Goal: Check status: Check status

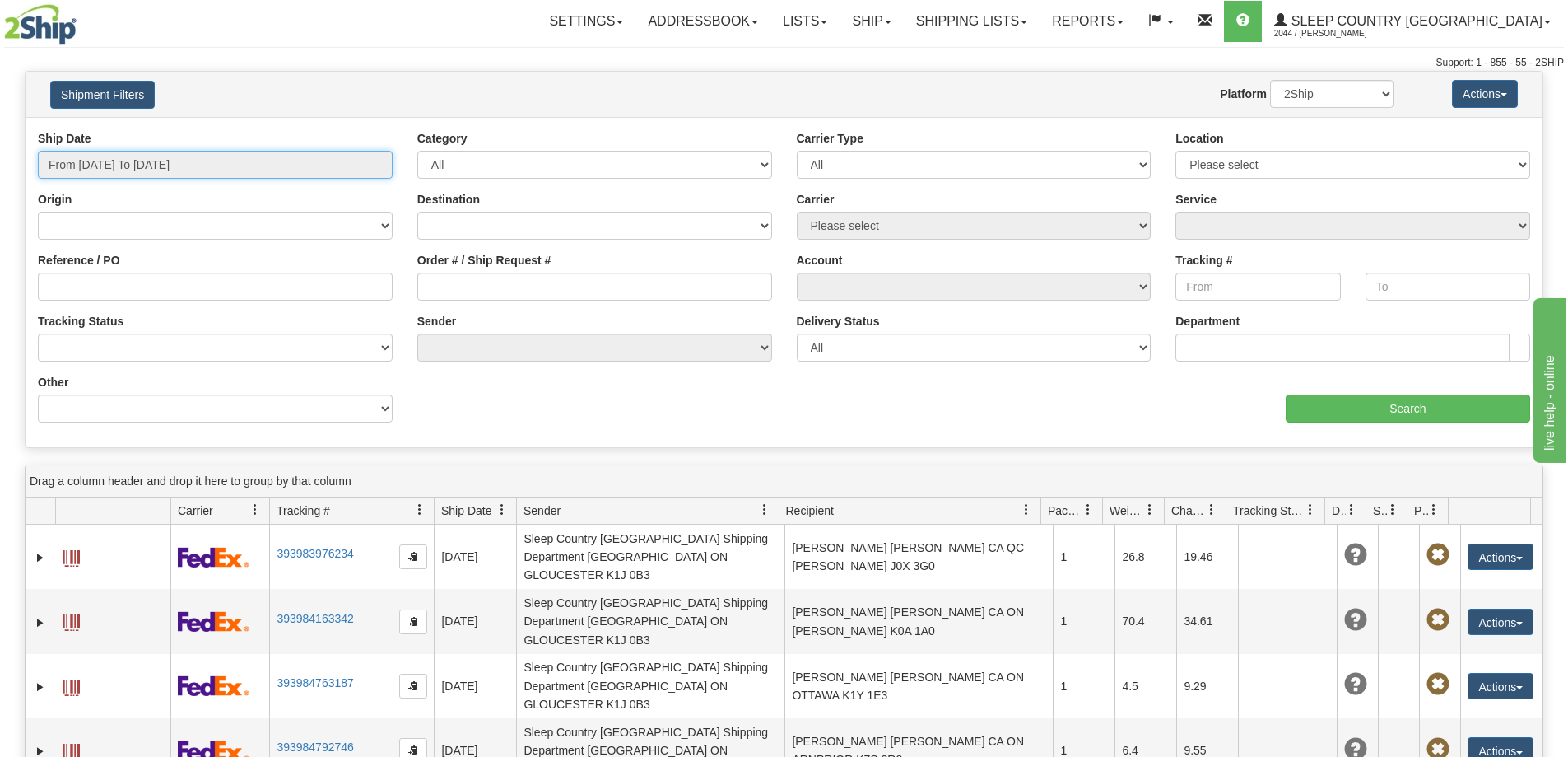
click at [261, 162] on input "From [DATE] To [DATE]" at bounding box center [215, 165] width 355 height 28
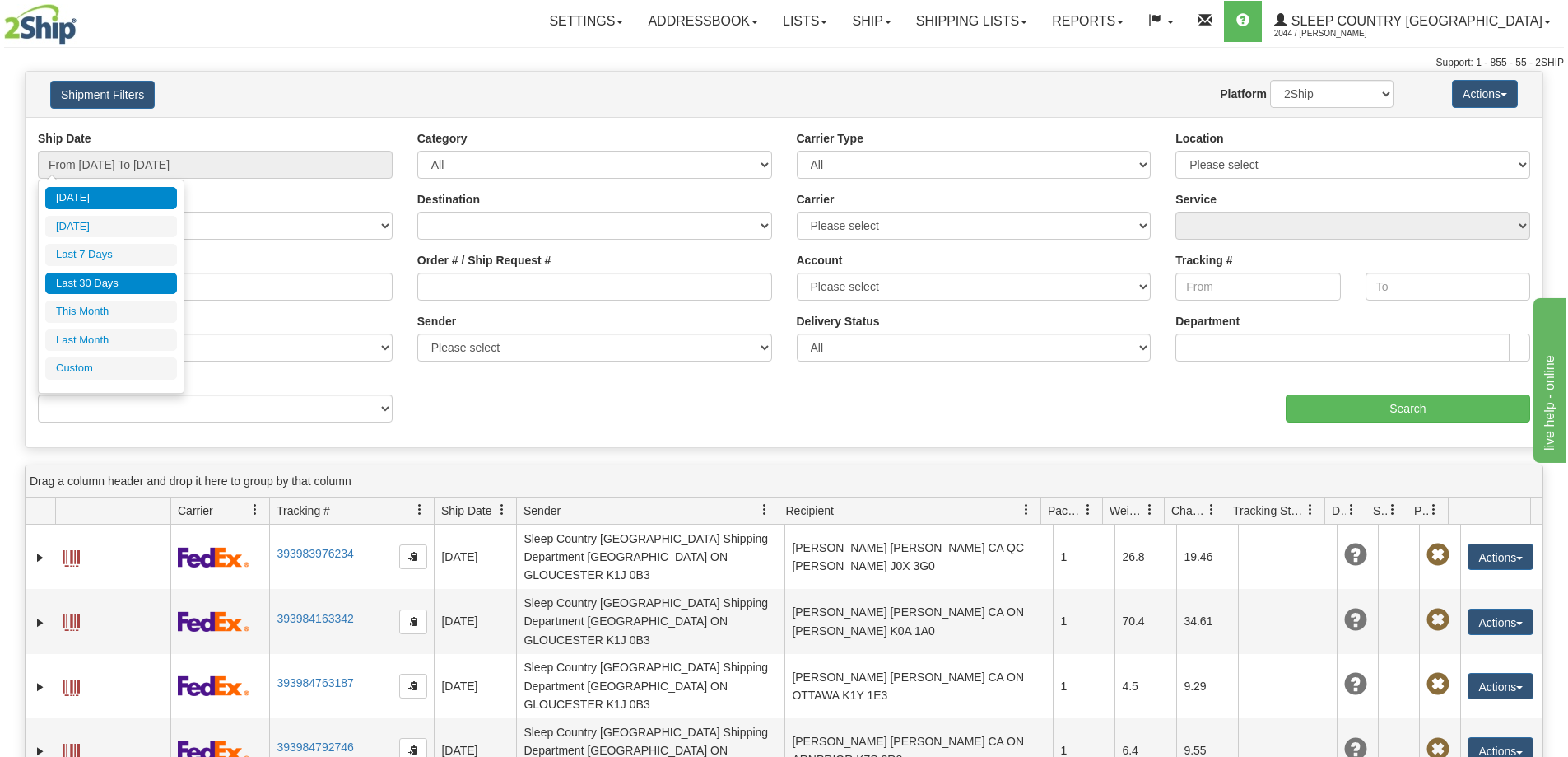
click at [166, 281] on li "Last 30 Days" at bounding box center [111, 283] width 132 height 22
type input "From [DATE] To [DATE]"
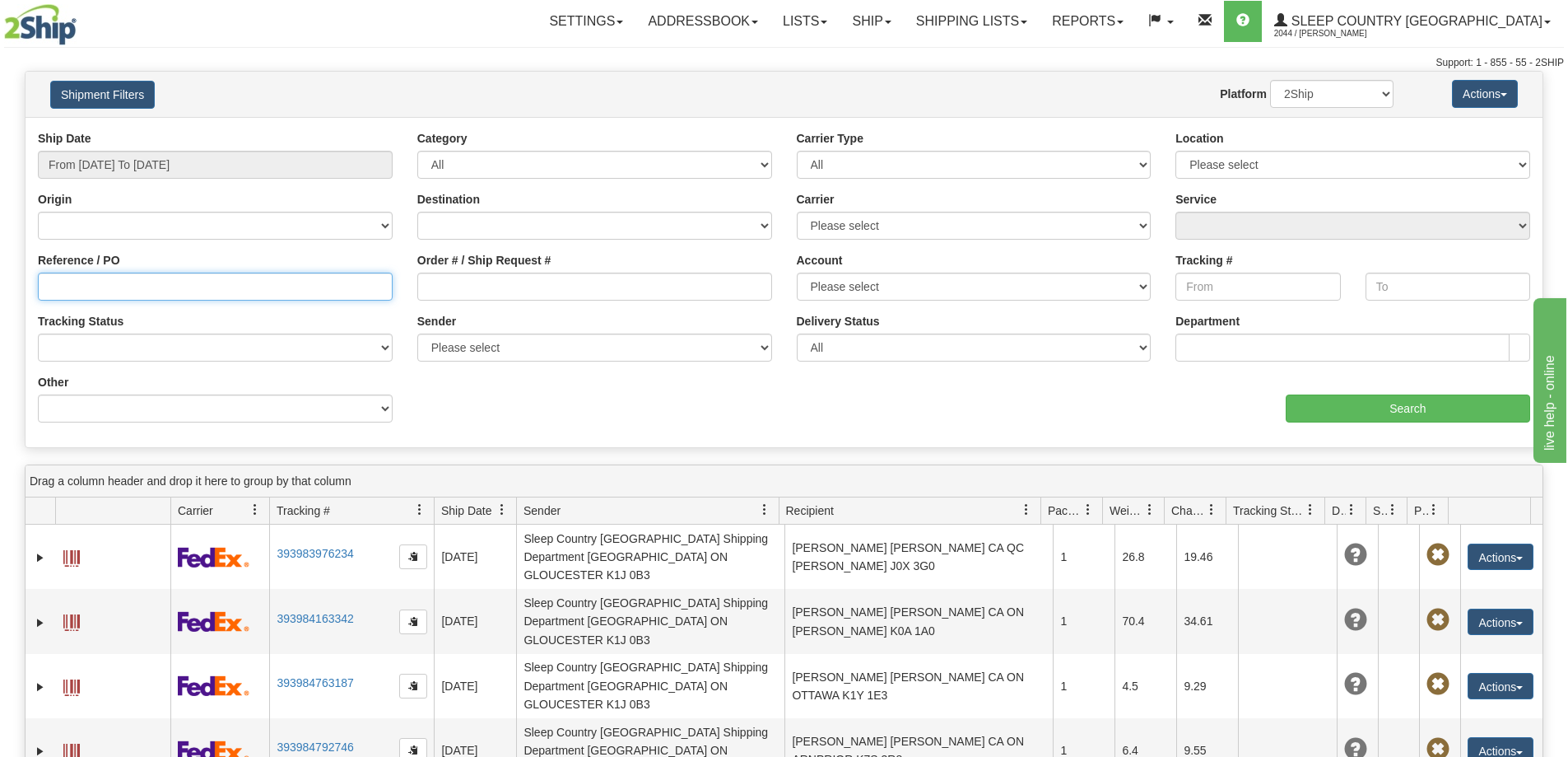
click at [175, 290] on input "Reference / PO" at bounding box center [215, 286] width 355 height 28
paste input "9000I140355"
type input "9000I140355"
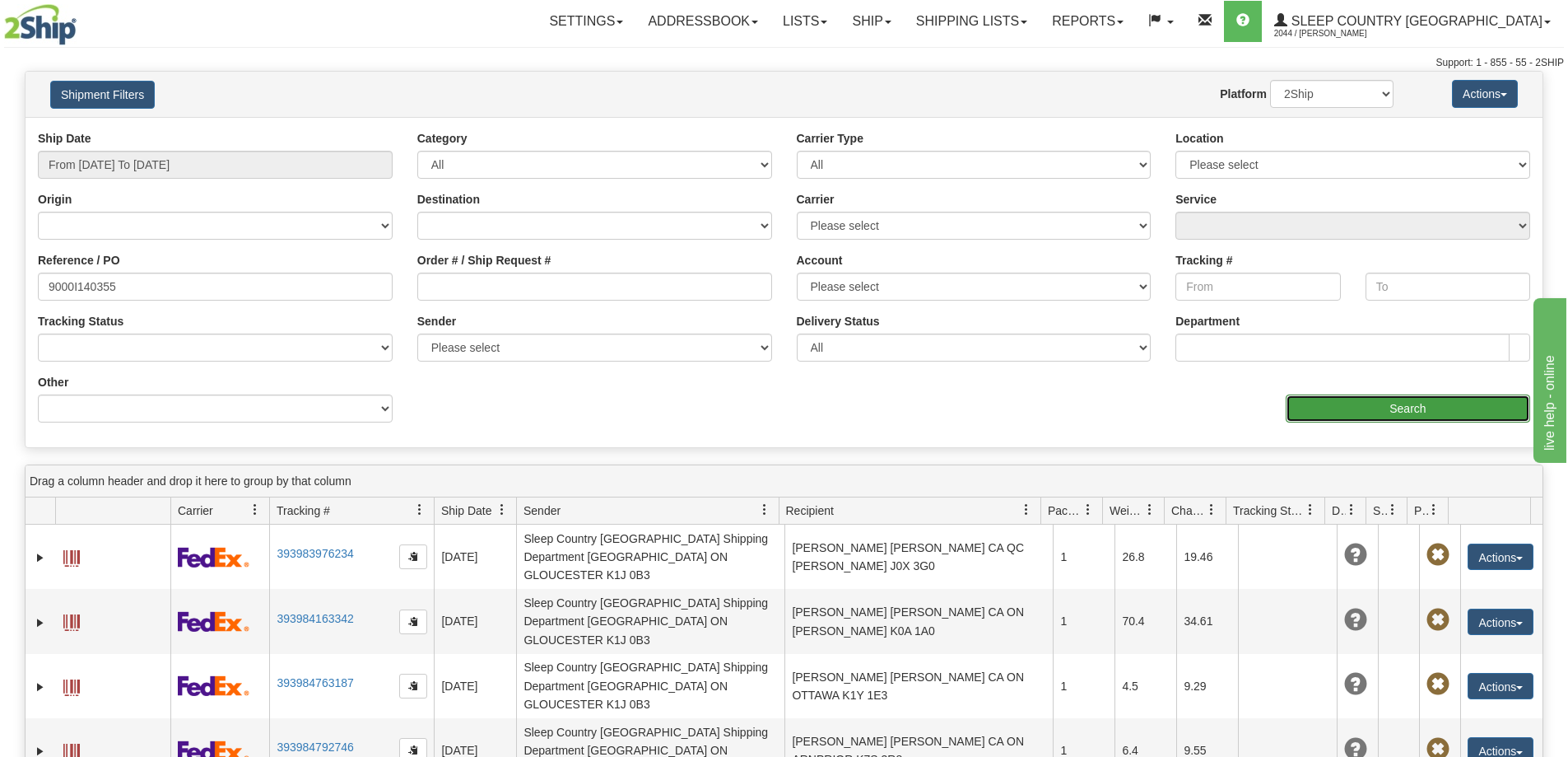
click at [1378, 415] on input "Search" at bounding box center [1408, 408] width 244 height 28
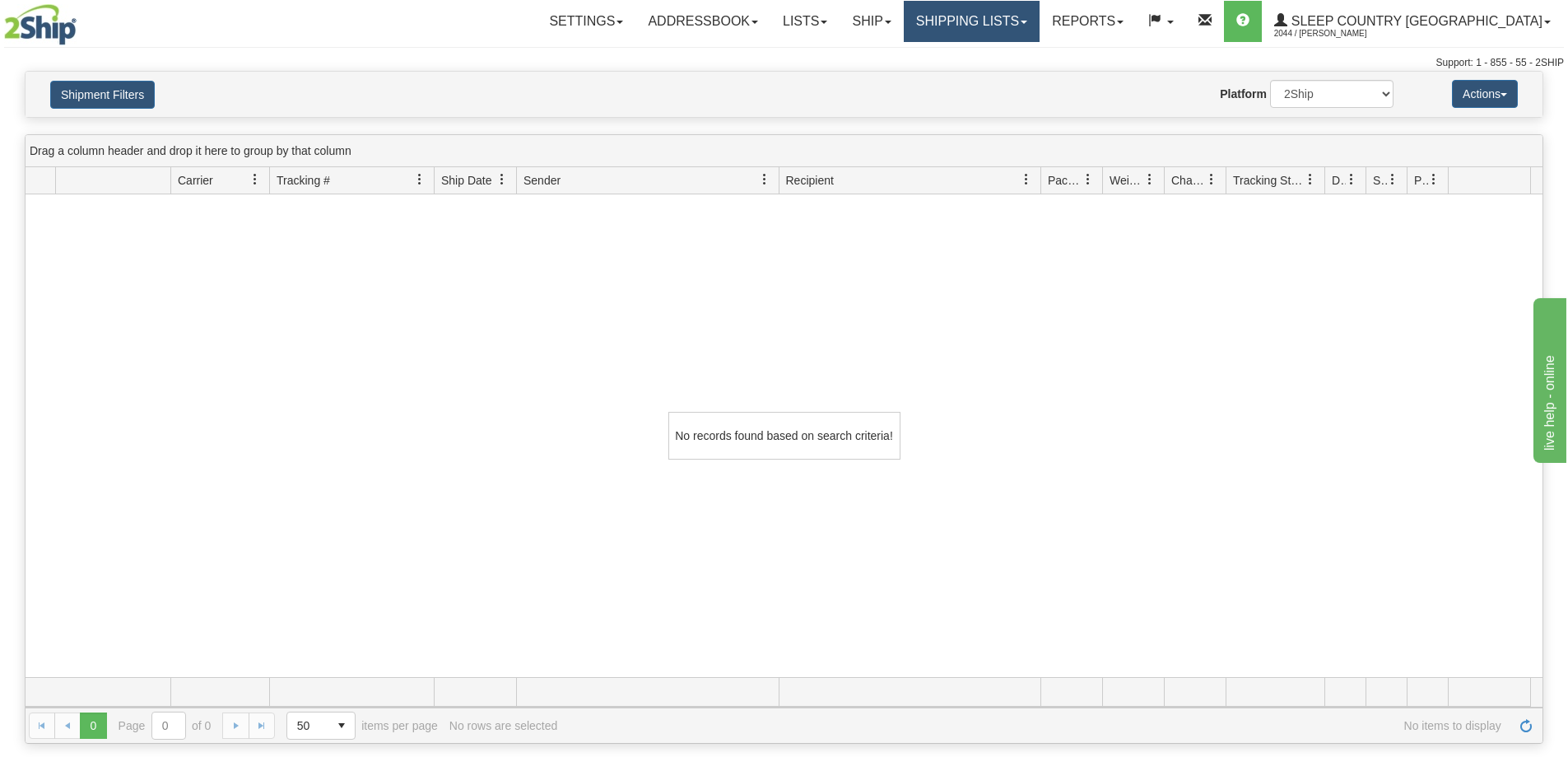
click at [1040, 26] on link "Shipping lists" at bounding box center [971, 22] width 136 height 41
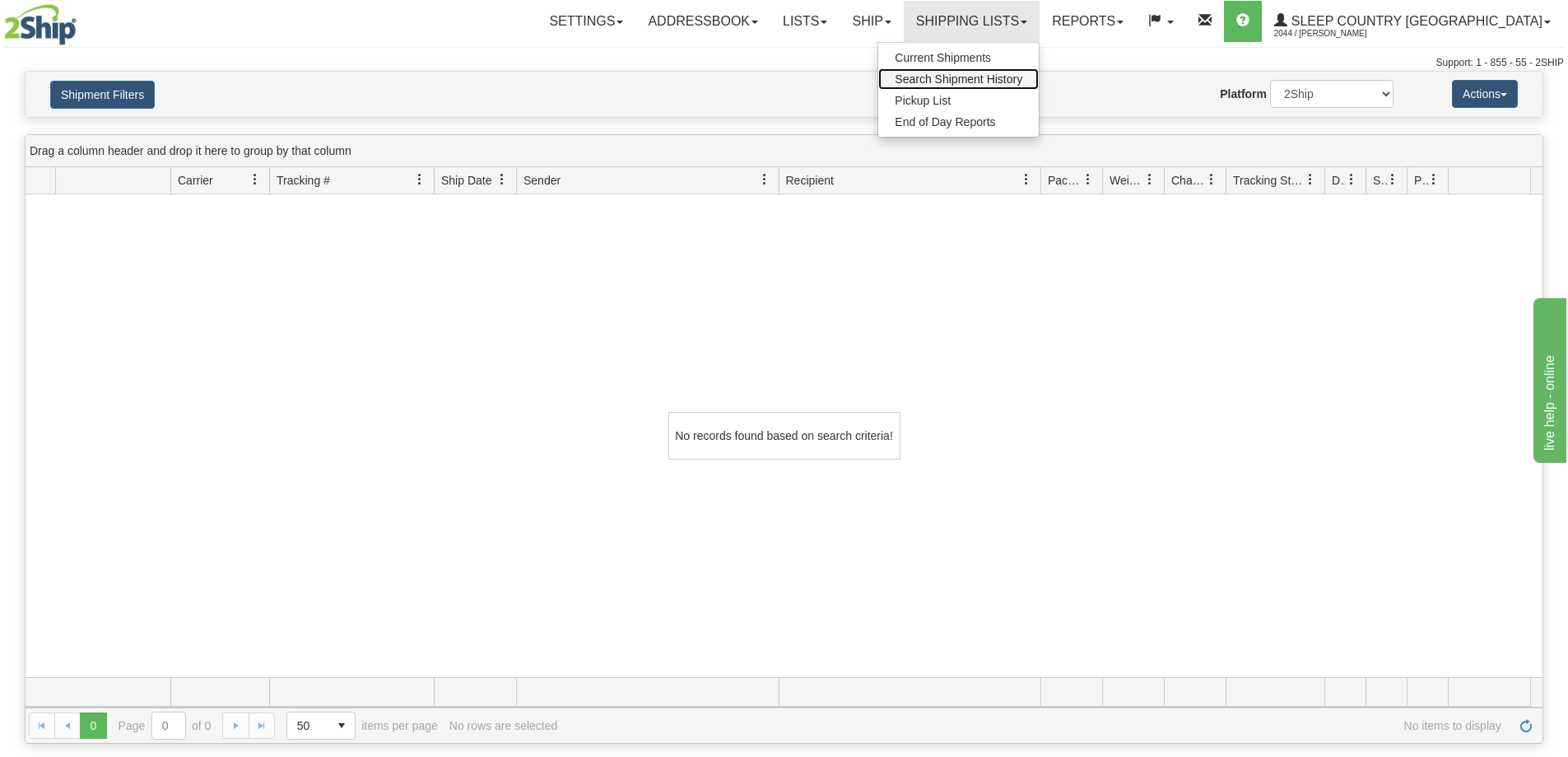
click at [1021, 74] on span "Search Shipment History" at bounding box center [959, 79] width 128 height 13
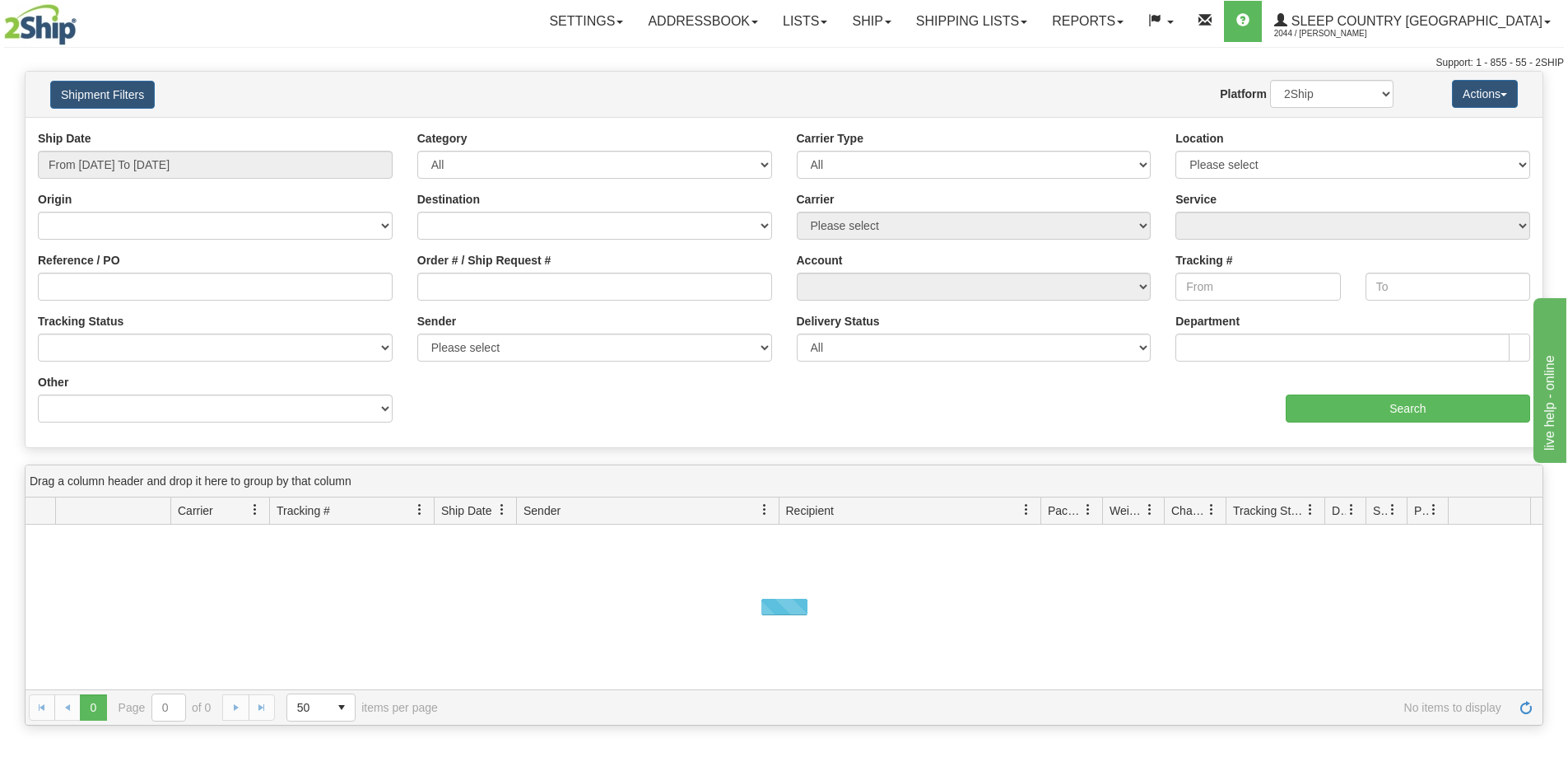
click at [203, 183] on div "Ship Date From 10/06/2025 To 10/07/2025" at bounding box center [215, 161] width 379 height 61
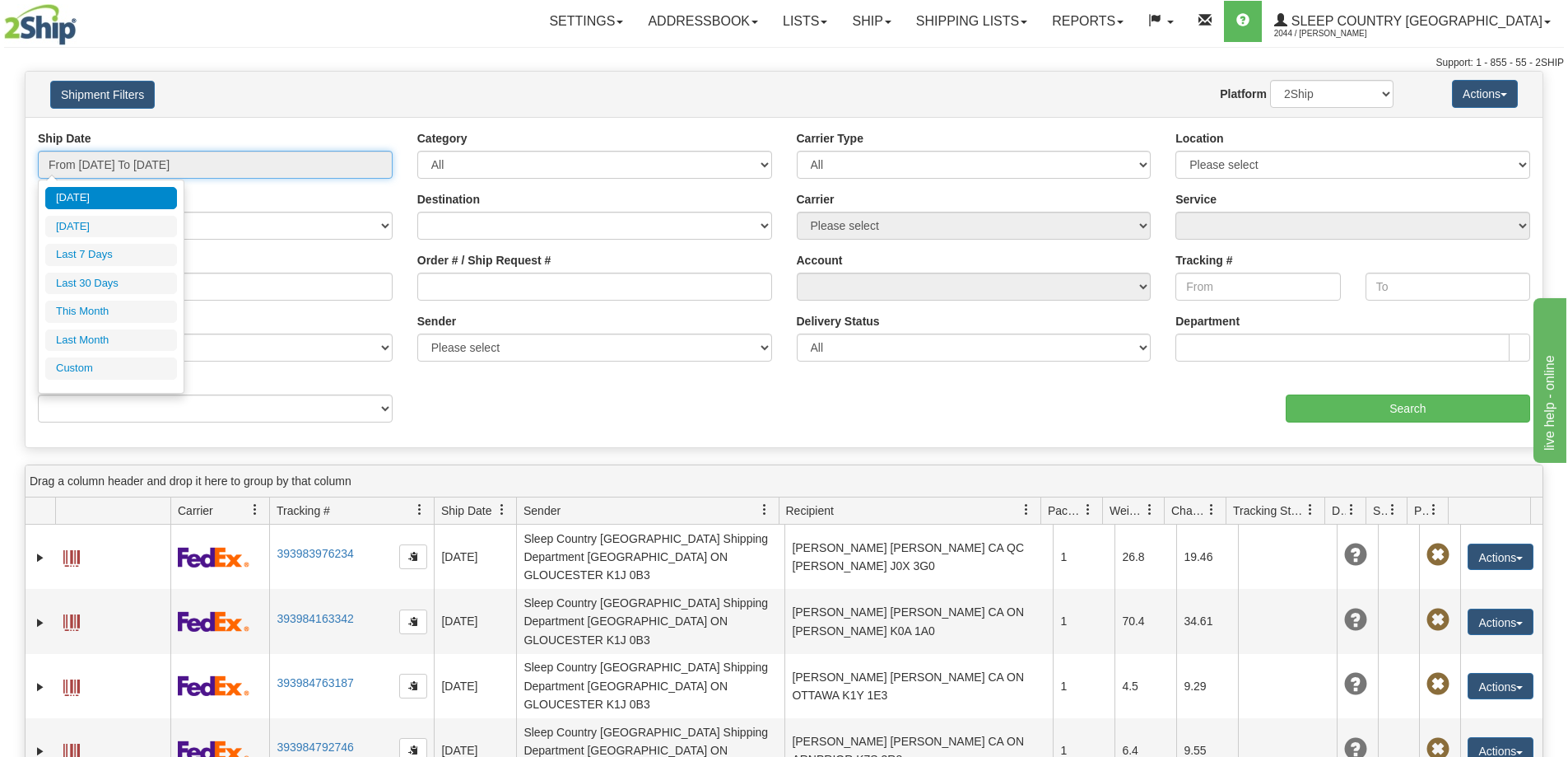
click at [208, 165] on input "From [DATE] To [DATE]" at bounding box center [215, 165] width 355 height 28
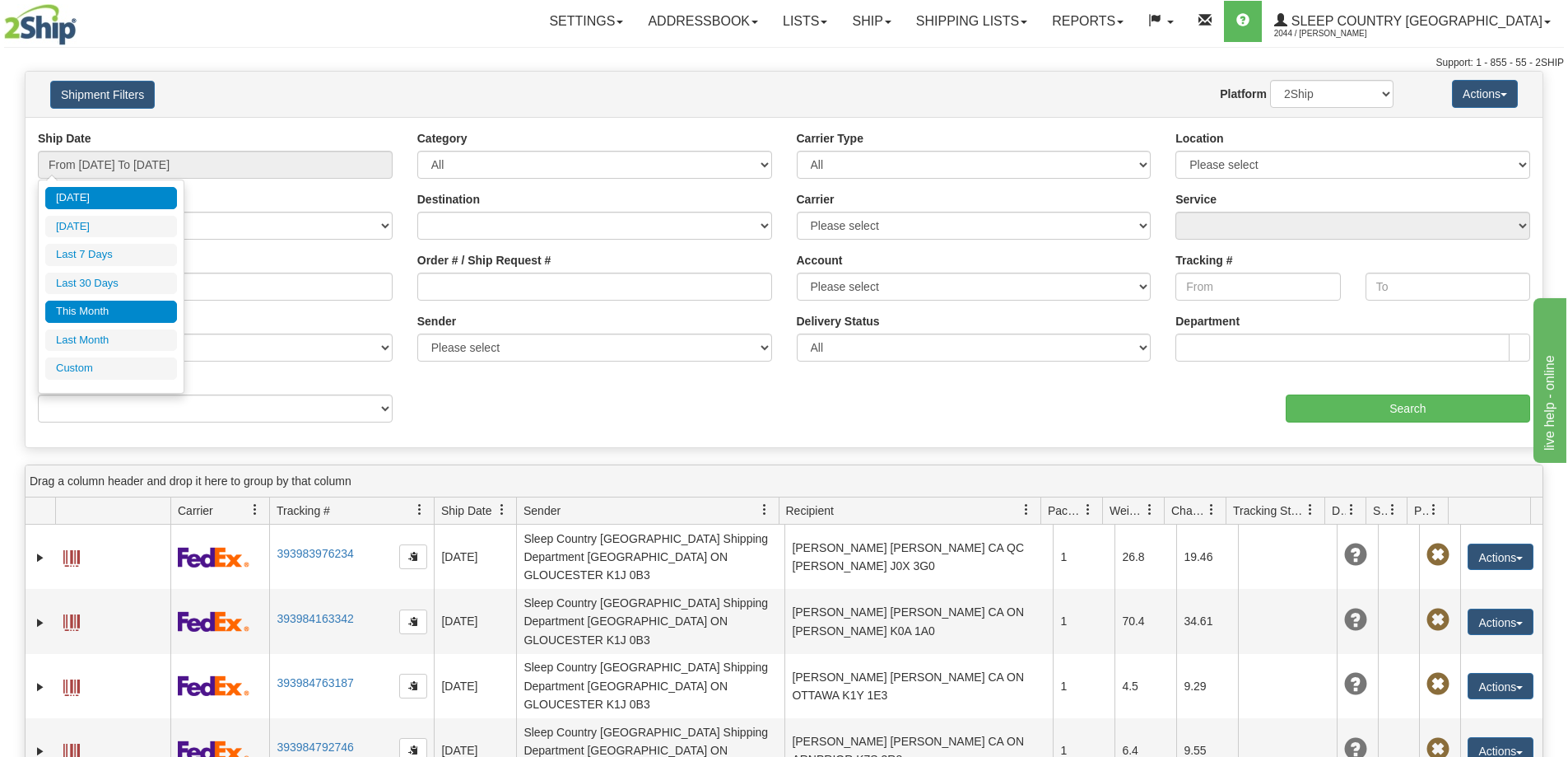
click at [121, 311] on li "This Month" at bounding box center [111, 311] width 132 height 22
type input "From 10/01/2025 To 10/31/2025"
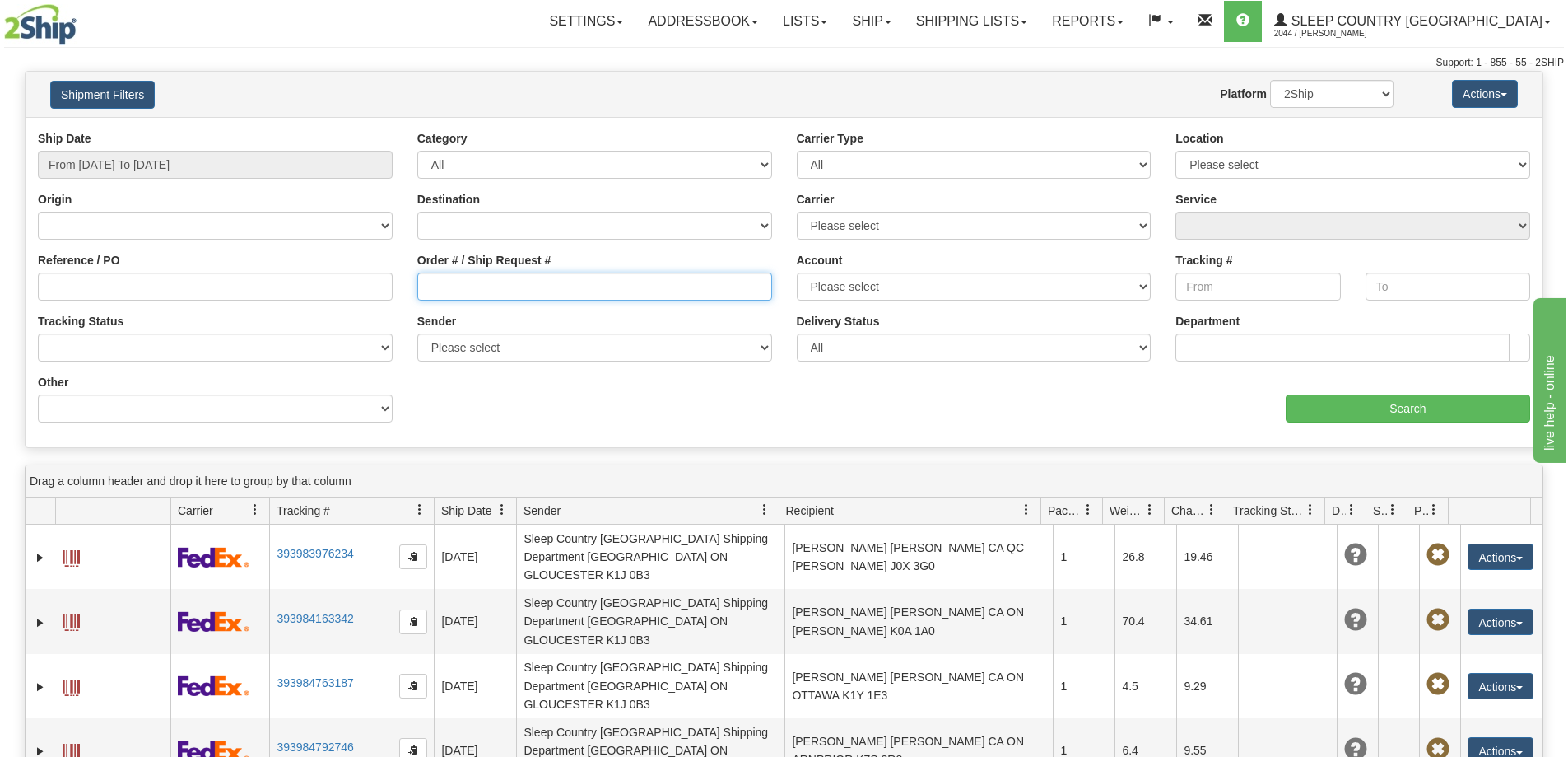
click at [481, 292] on input "Order # / Ship Request #" at bounding box center [595, 286] width 355 height 28
paste input "9000I140355"
type input "9000I140355"
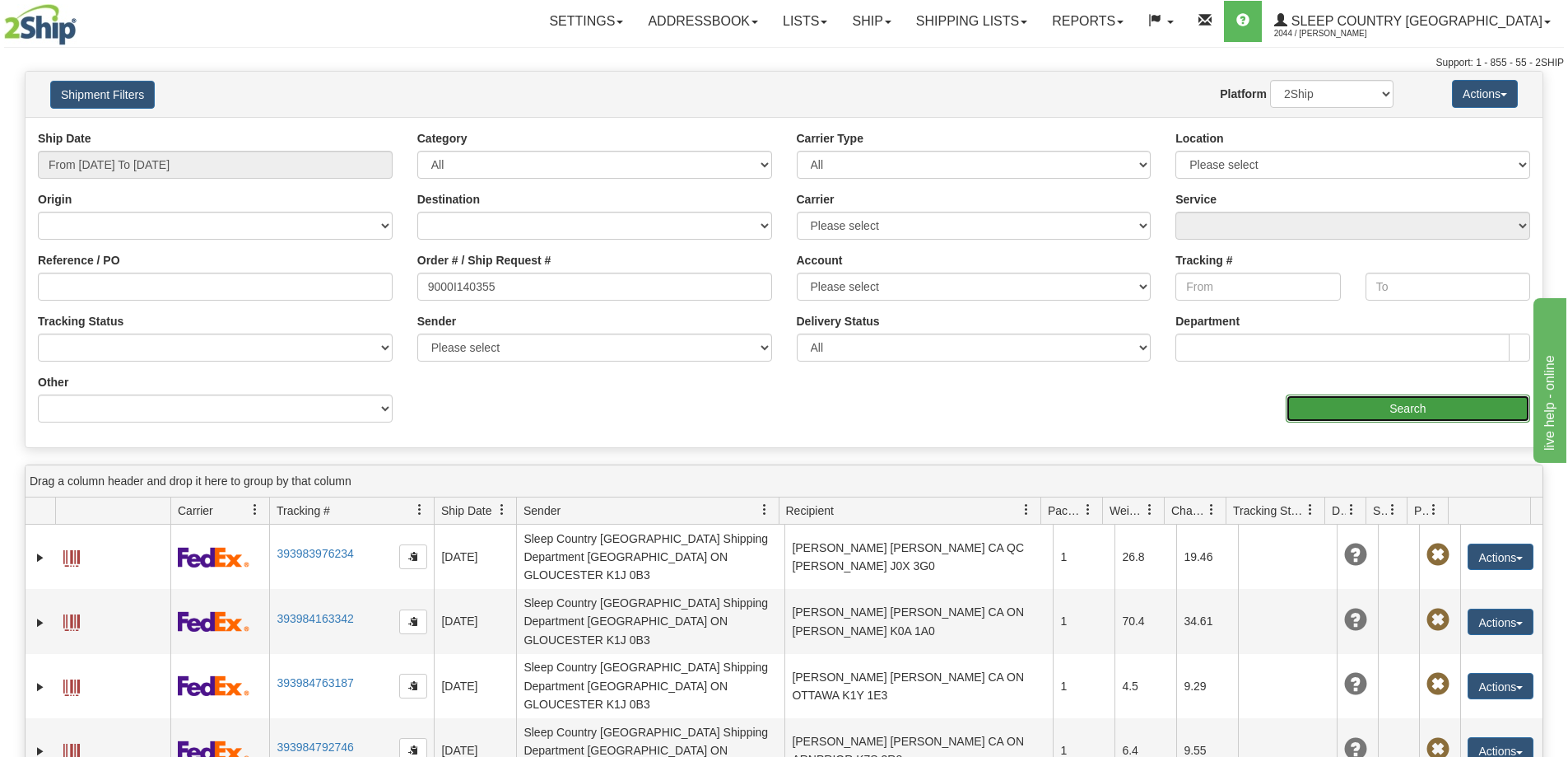
click at [1381, 415] on input "Search" at bounding box center [1408, 408] width 244 height 28
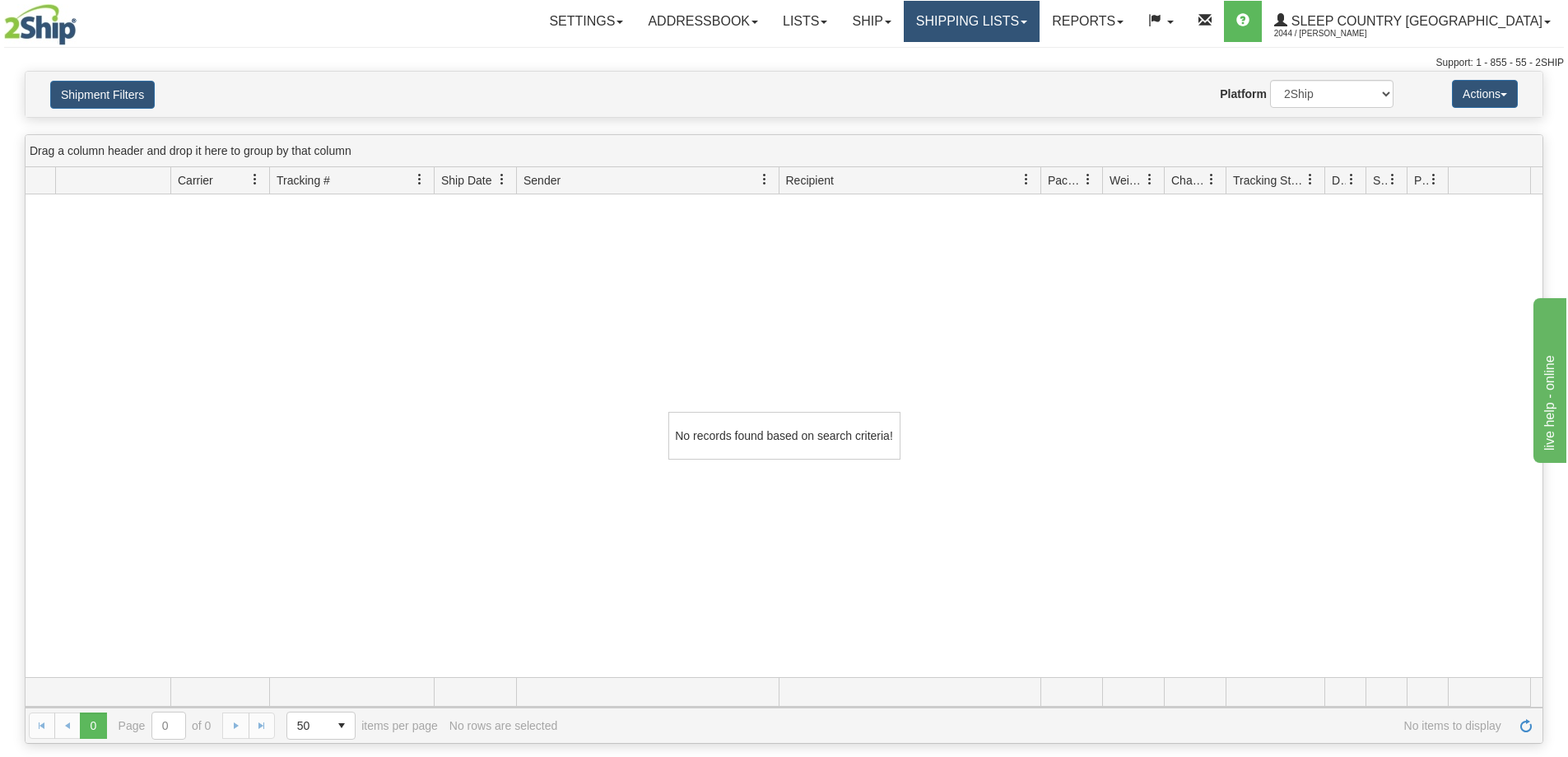
click at [1040, 30] on link "Shipping lists" at bounding box center [971, 22] width 136 height 41
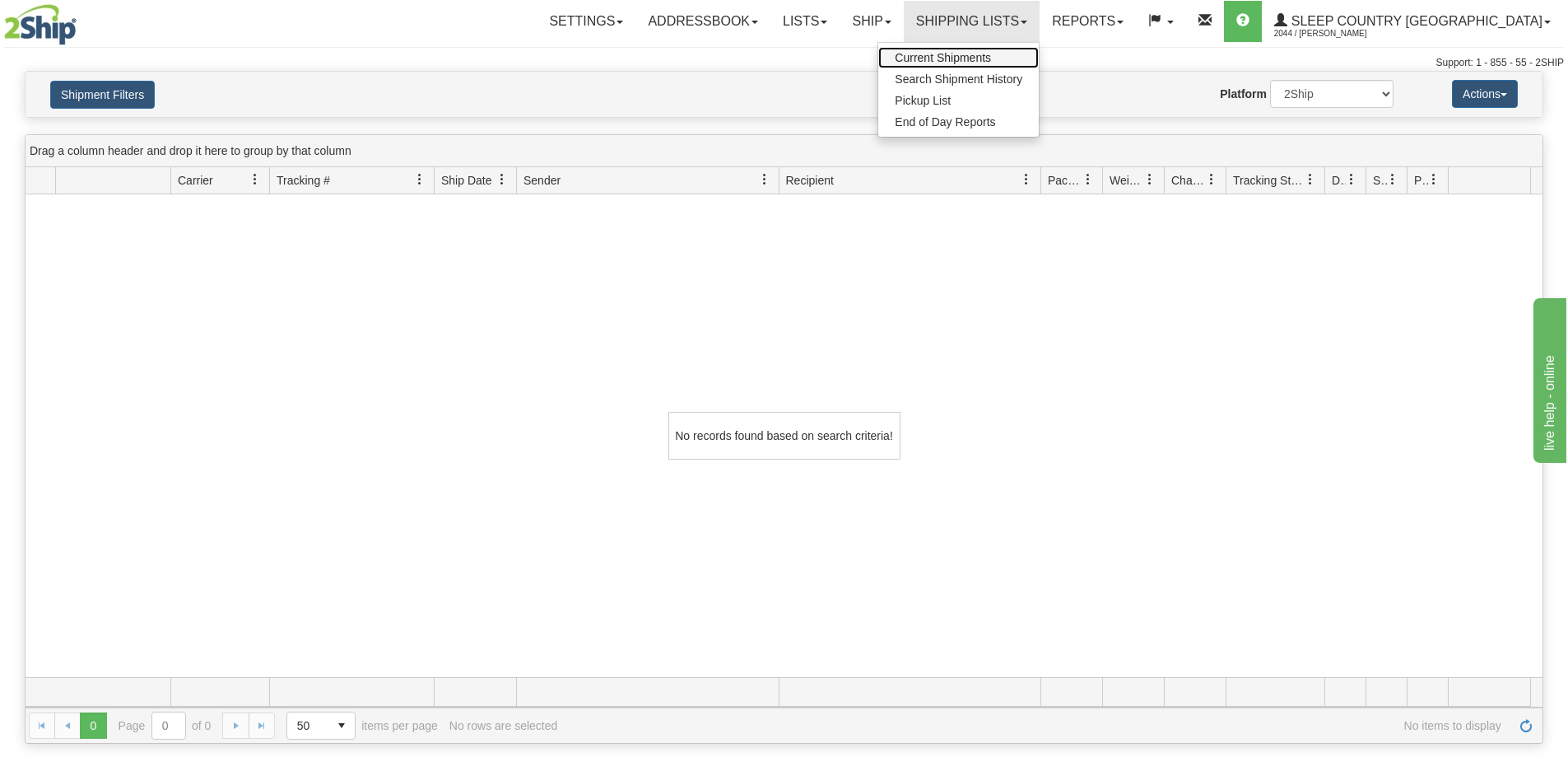
click at [1039, 67] on link "Current Shipments" at bounding box center [959, 58] width 161 height 22
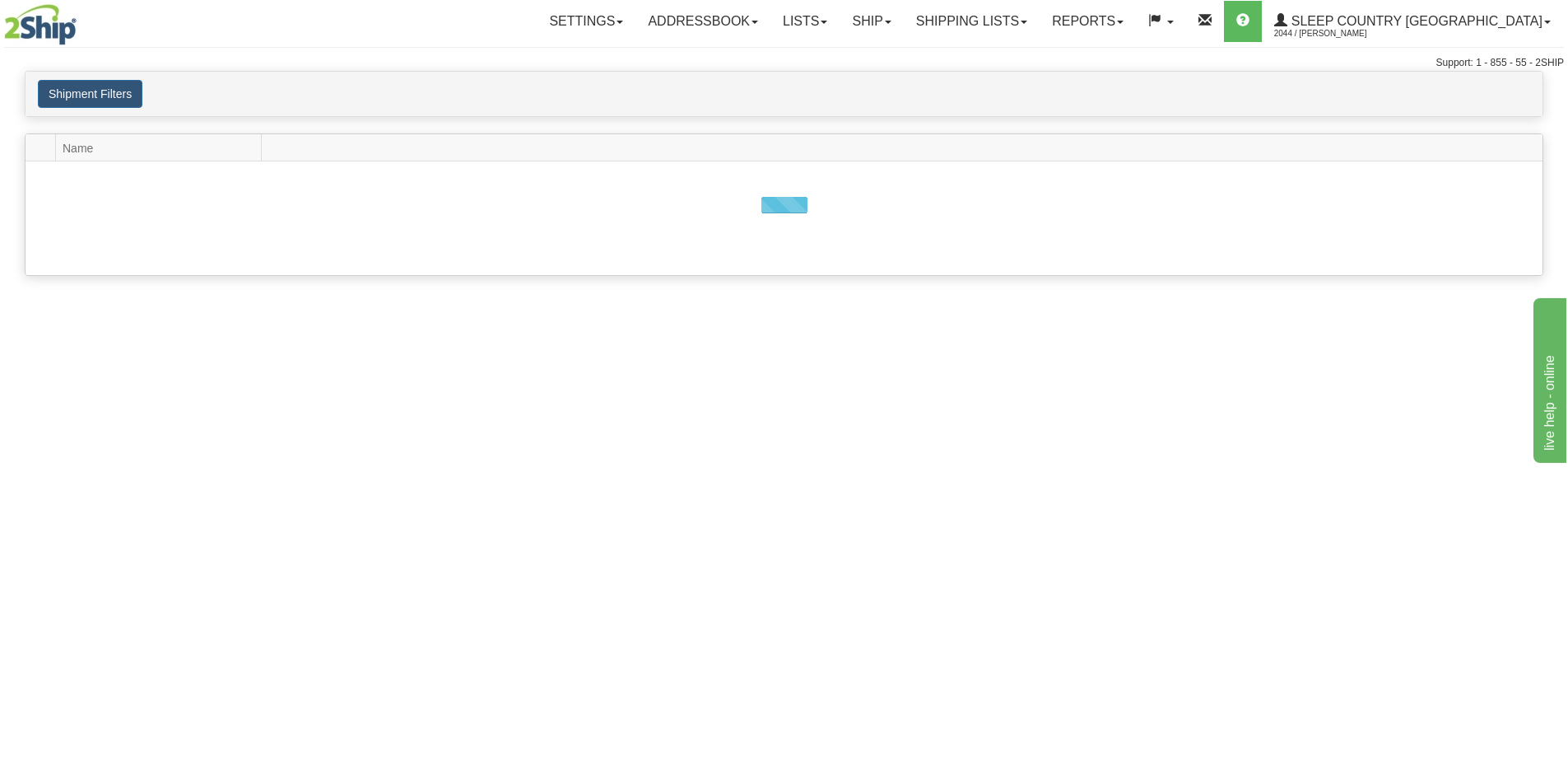
click at [1040, 29] on link "Shipping lists" at bounding box center [971, 22] width 136 height 41
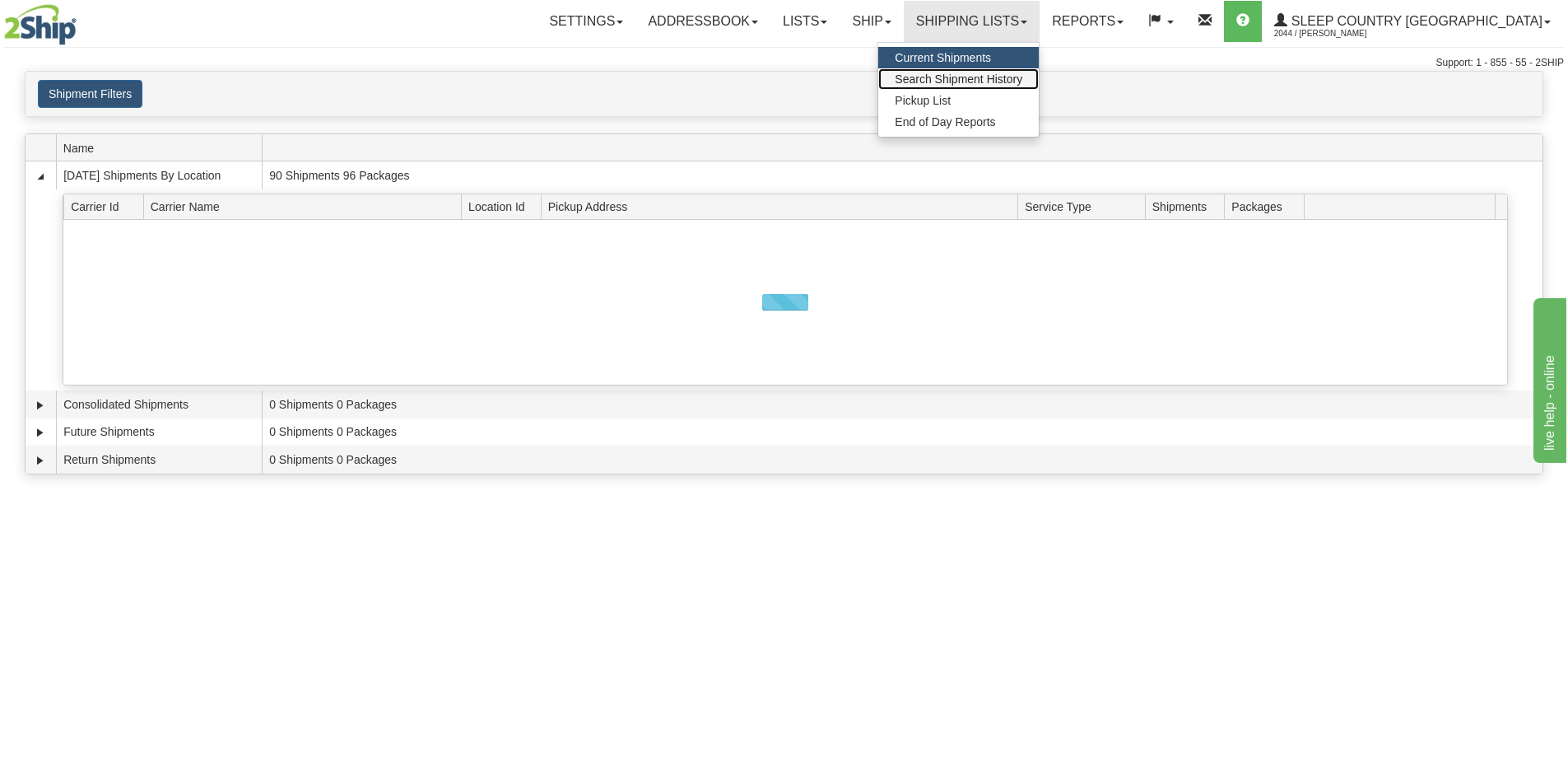
click at [1039, 72] on link "Search Shipment History" at bounding box center [959, 79] width 161 height 22
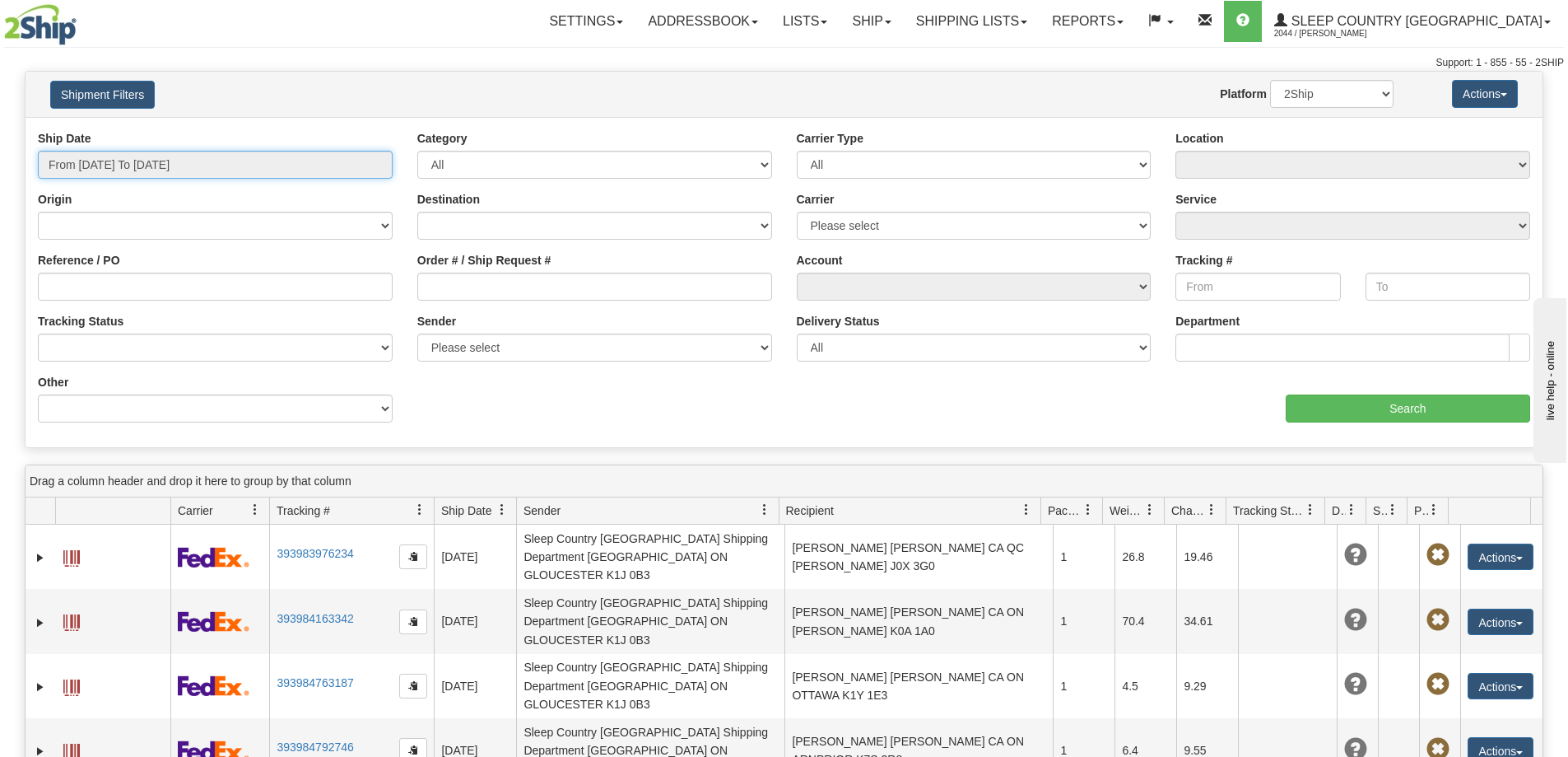
click at [155, 156] on input "From [DATE] To [DATE]" at bounding box center [215, 165] width 355 height 28
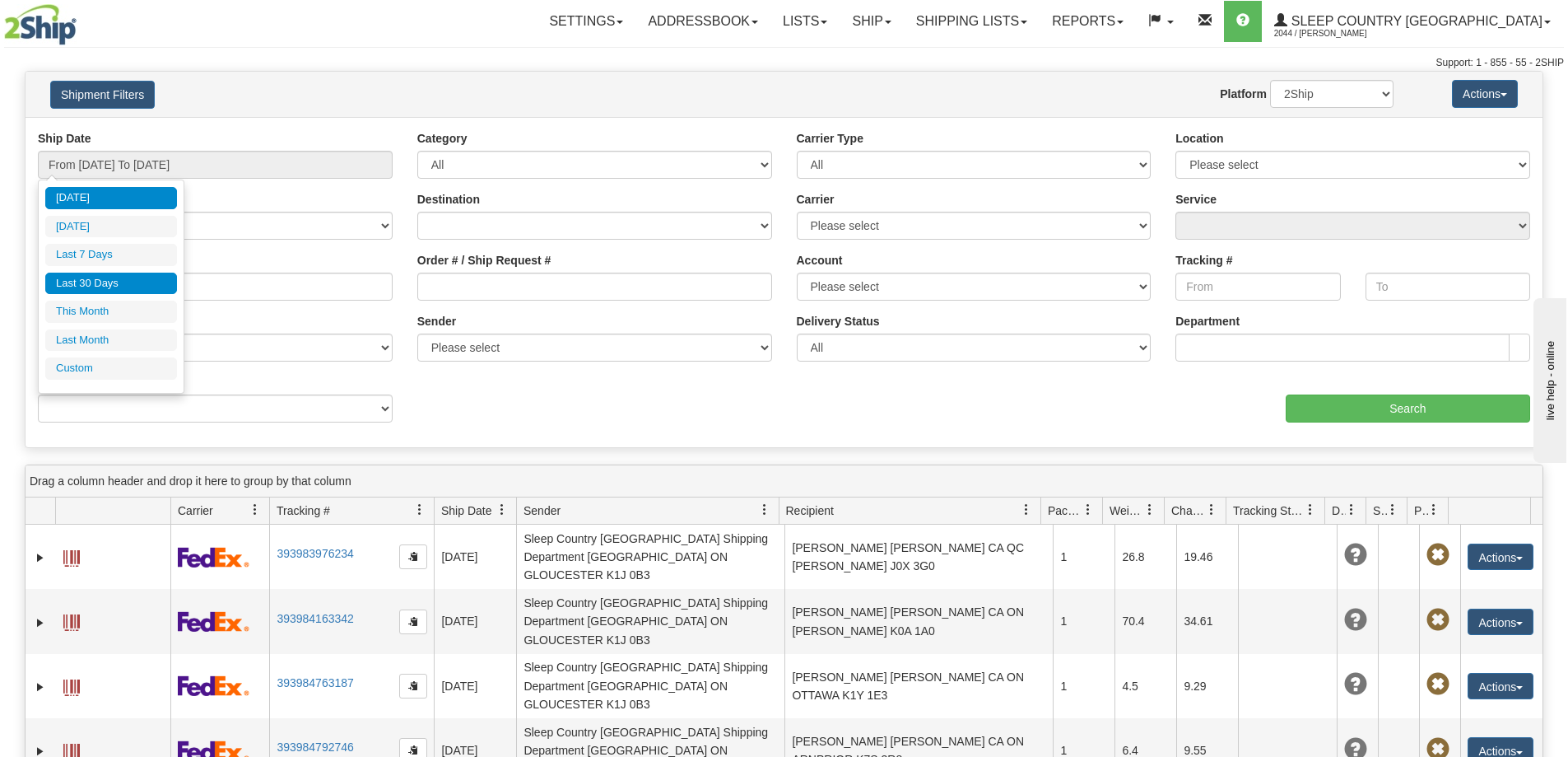
click at [141, 289] on li "Last 30 Days" at bounding box center [111, 283] width 132 height 22
type input "From 09/08/2025 To 10/07/2025"
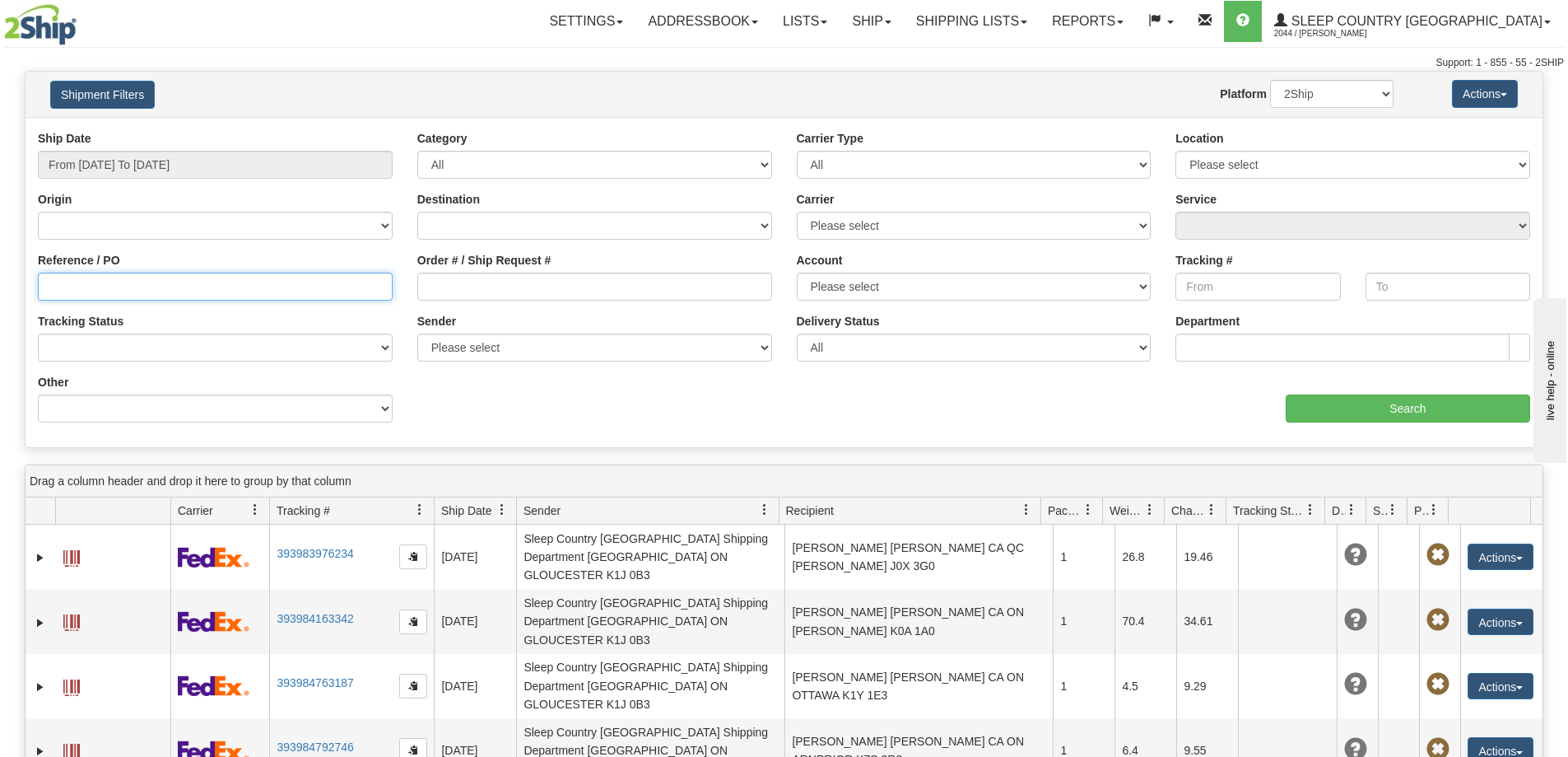
click at [133, 290] on input "Reference / PO" at bounding box center [215, 286] width 355 height 28
paste input "9000I140355"
type input "9000I140355"
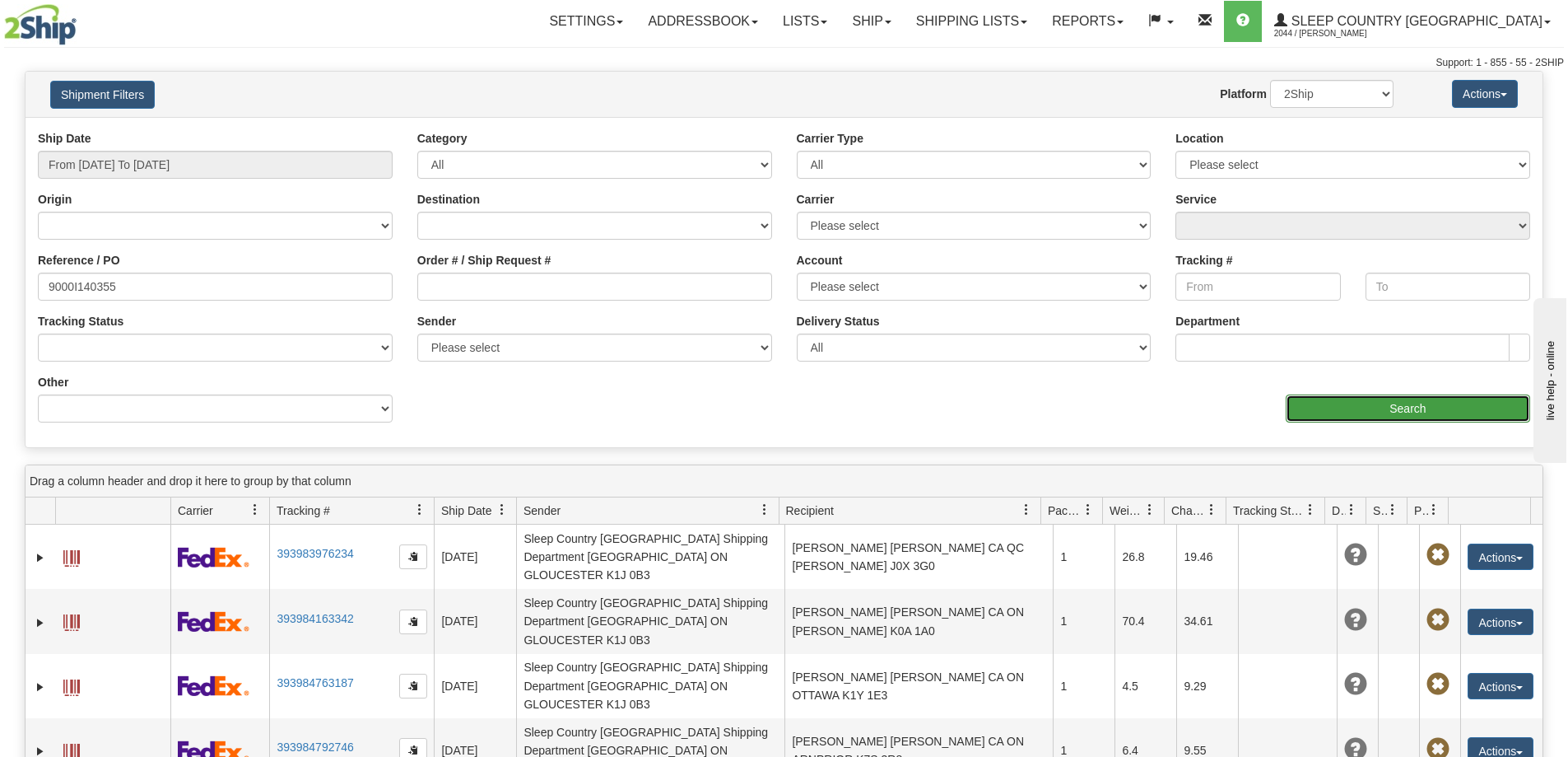
click at [1371, 413] on input "Search" at bounding box center [1408, 408] width 244 height 28
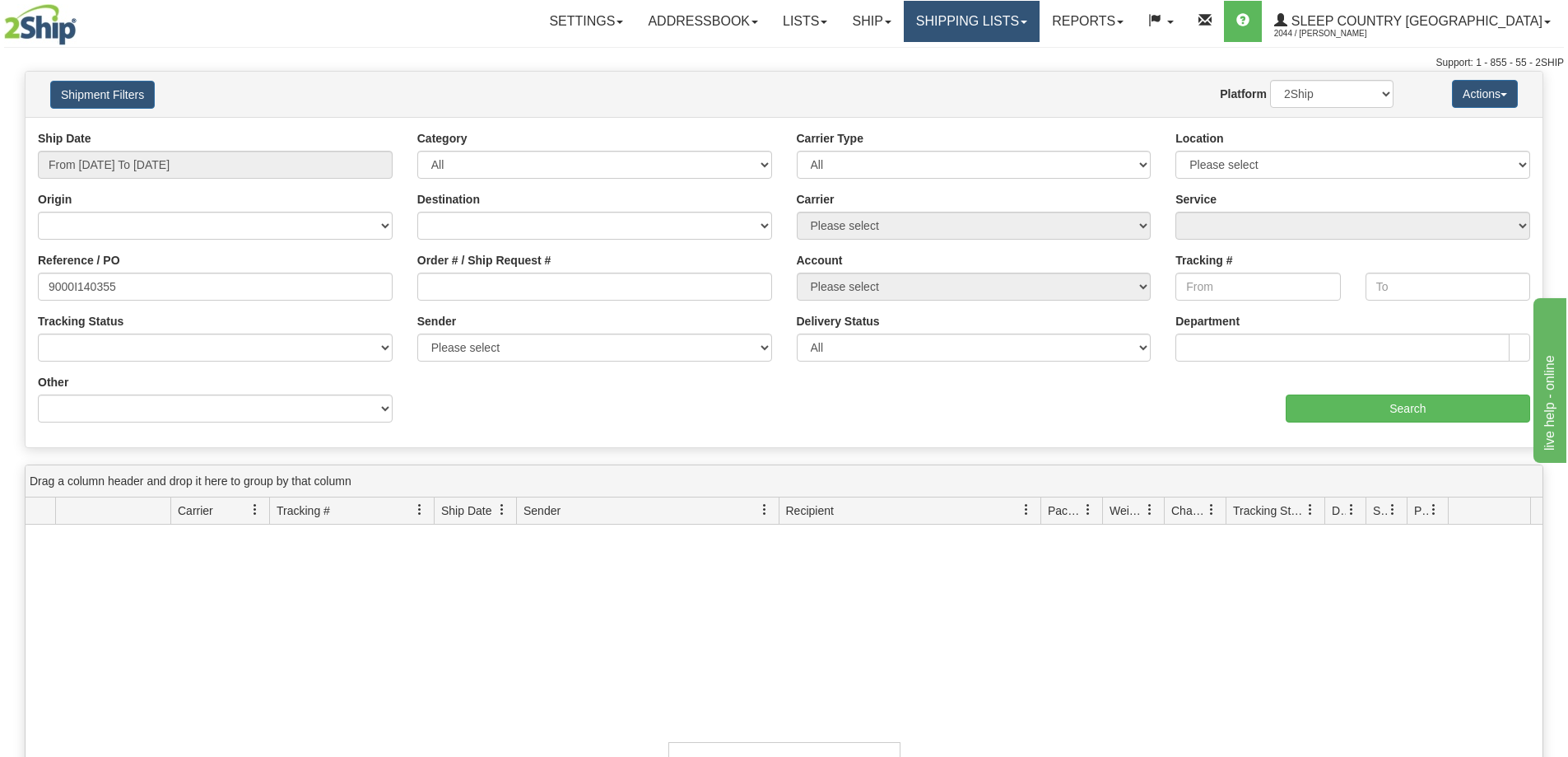
click at [1040, 19] on link "Shipping lists" at bounding box center [971, 22] width 136 height 41
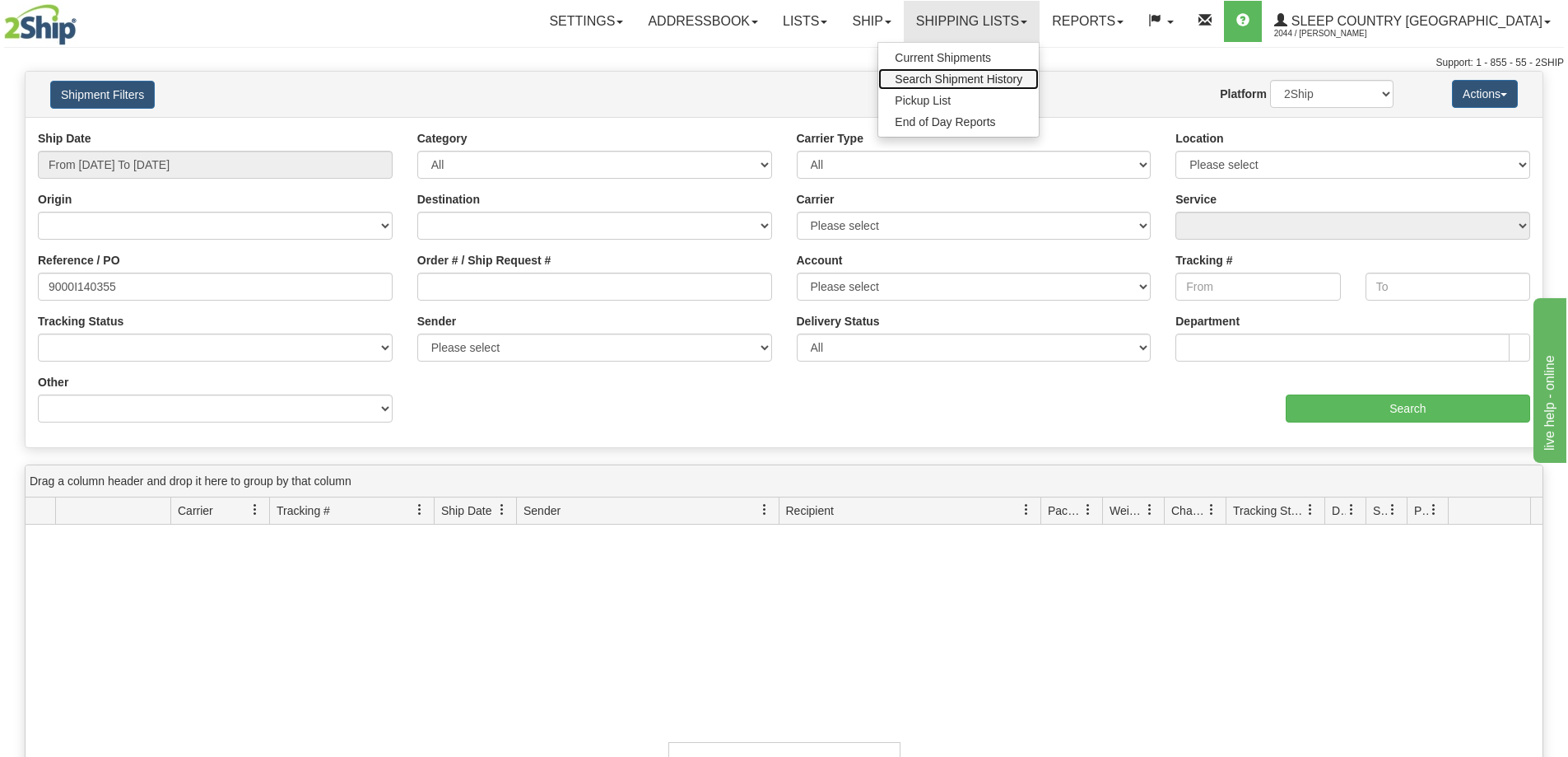
click at [1039, 89] on link "Search Shipment History" at bounding box center [959, 79] width 161 height 22
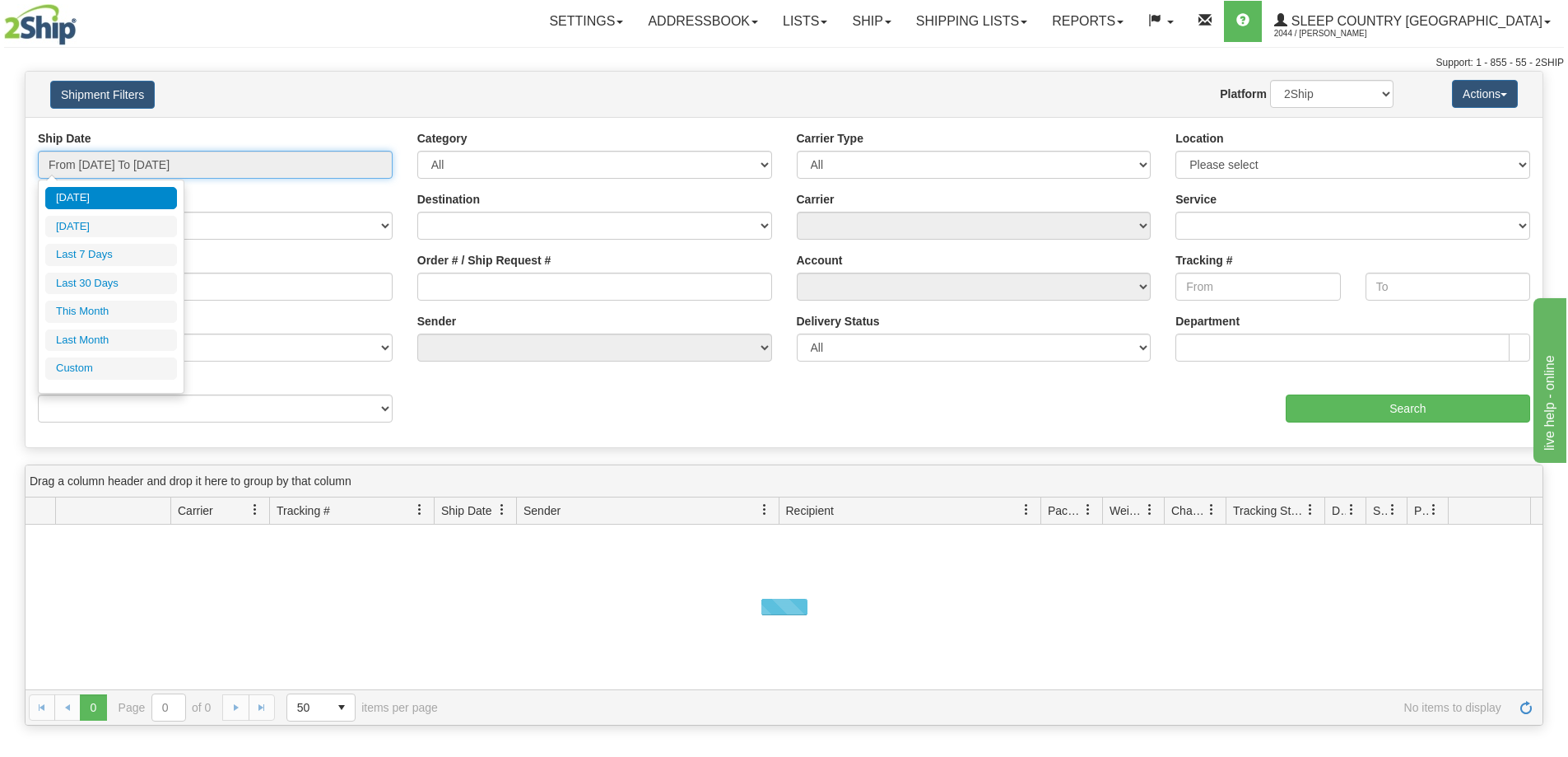
click at [209, 154] on input "From [DATE] To [DATE]" at bounding box center [215, 165] width 355 height 28
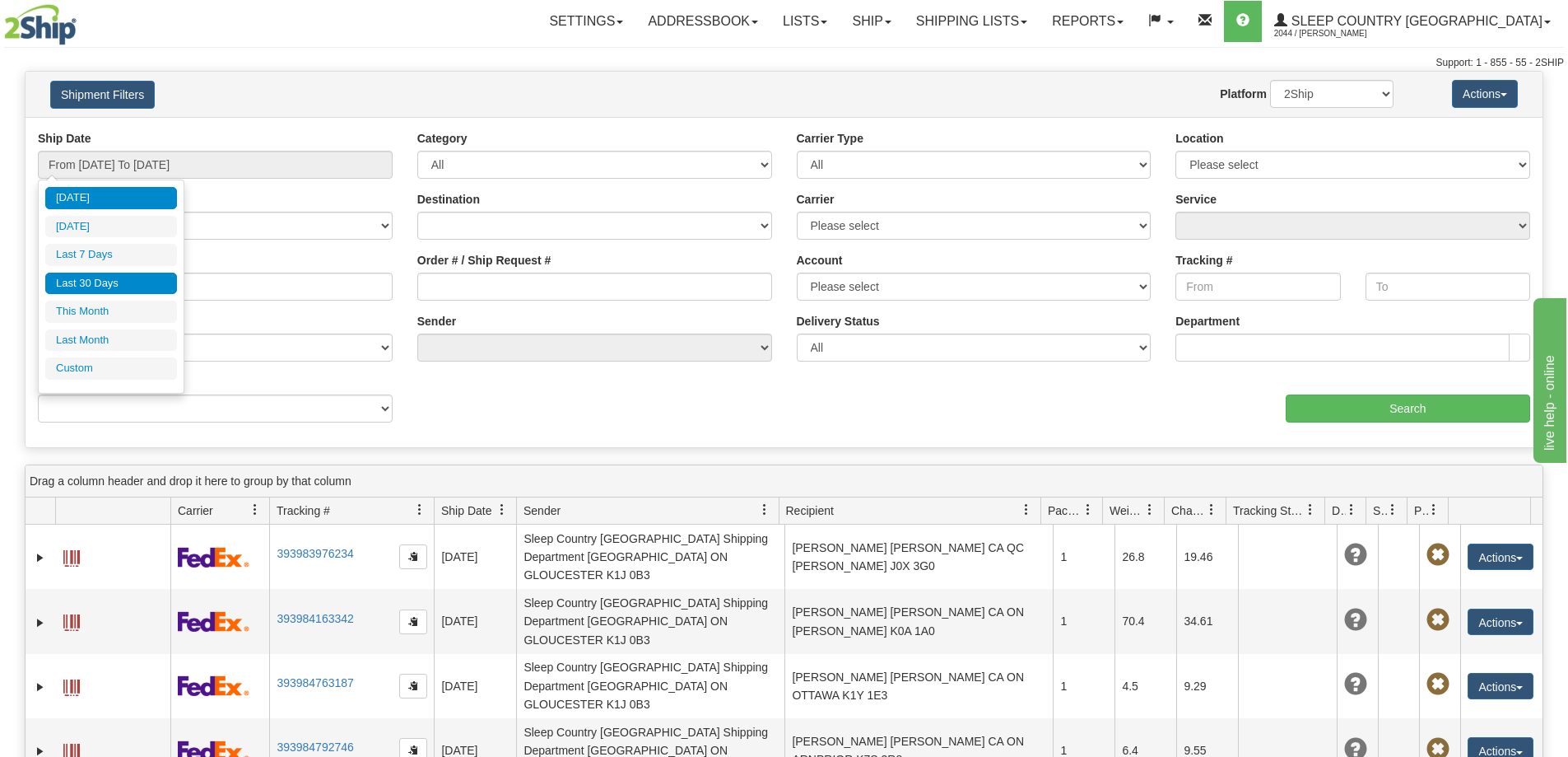
click at [102, 284] on li "Last 30 Days" at bounding box center [111, 283] width 132 height 22
type input "From [DATE] To [DATE]"
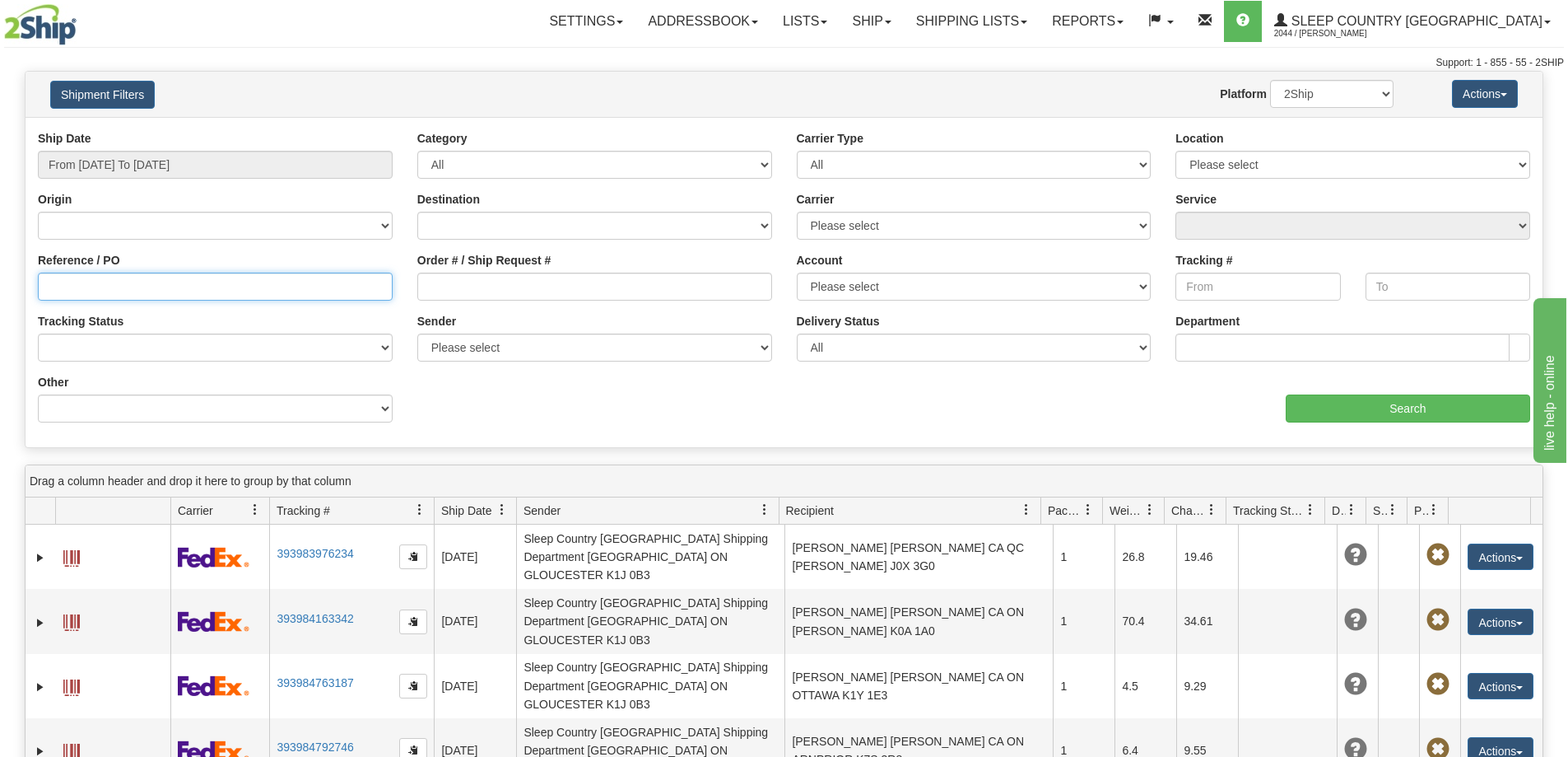
click at [183, 289] on input "Reference / PO" at bounding box center [215, 286] width 355 height 28
paste input "9000I133750"
type input "9000I133750"
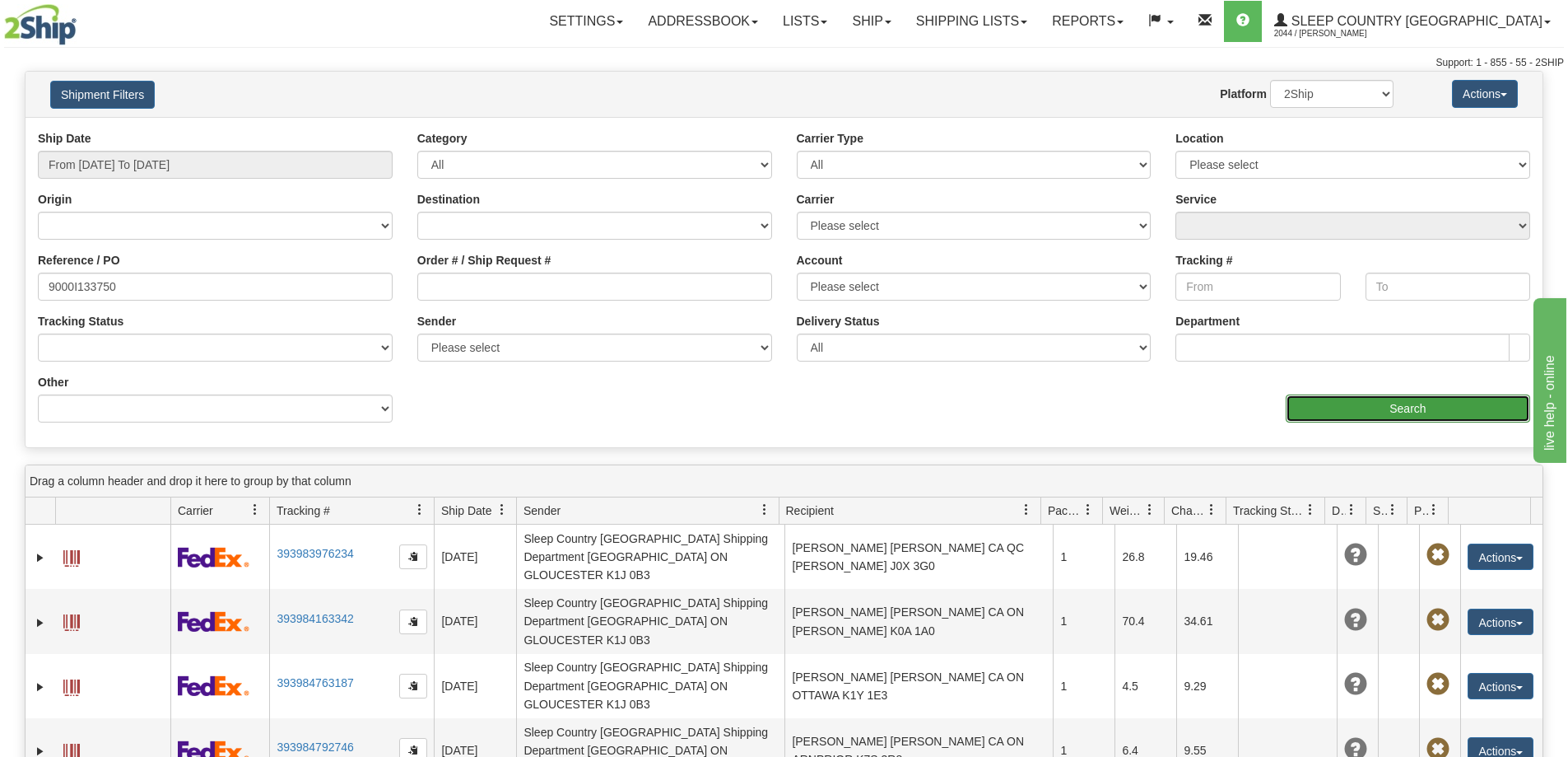
click at [1409, 404] on input "Search" at bounding box center [1408, 408] width 244 height 28
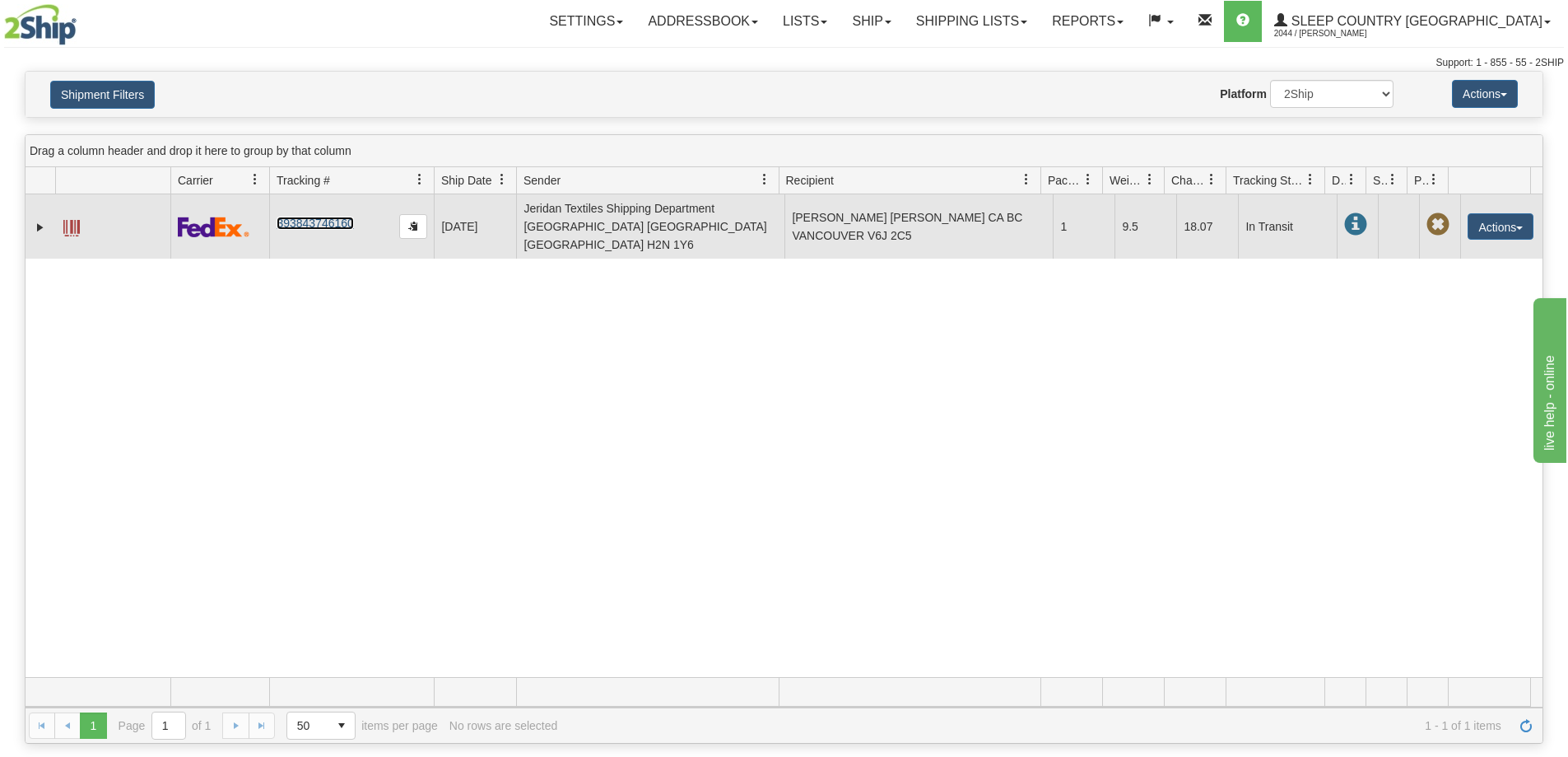
click at [335, 217] on link "393843746160" at bounding box center [314, 223] width 76 height 13
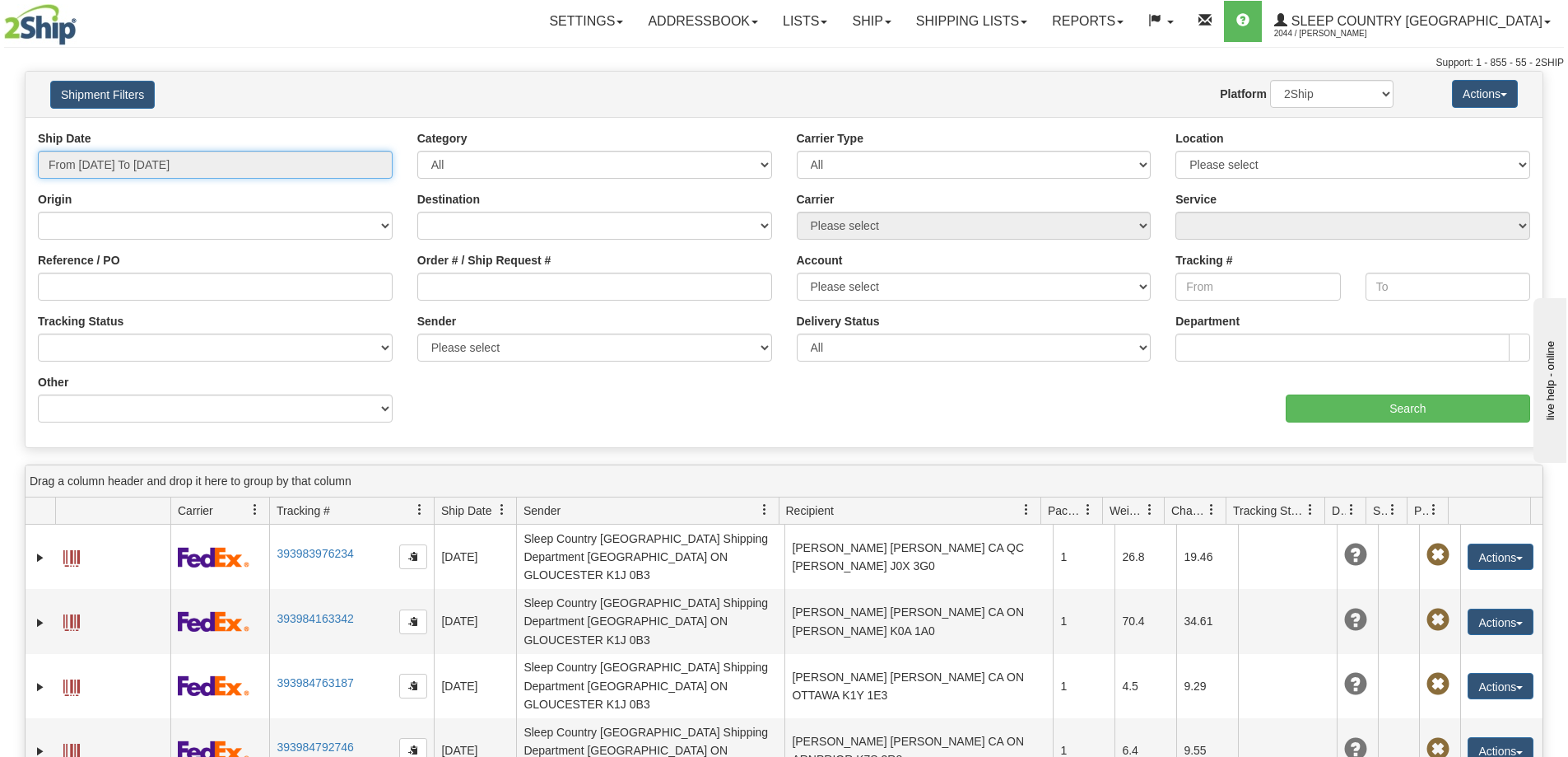
click at [214, 171] on input "From [DATE] To [DATE]" at bounding box center [215, 165] width 355 height 28
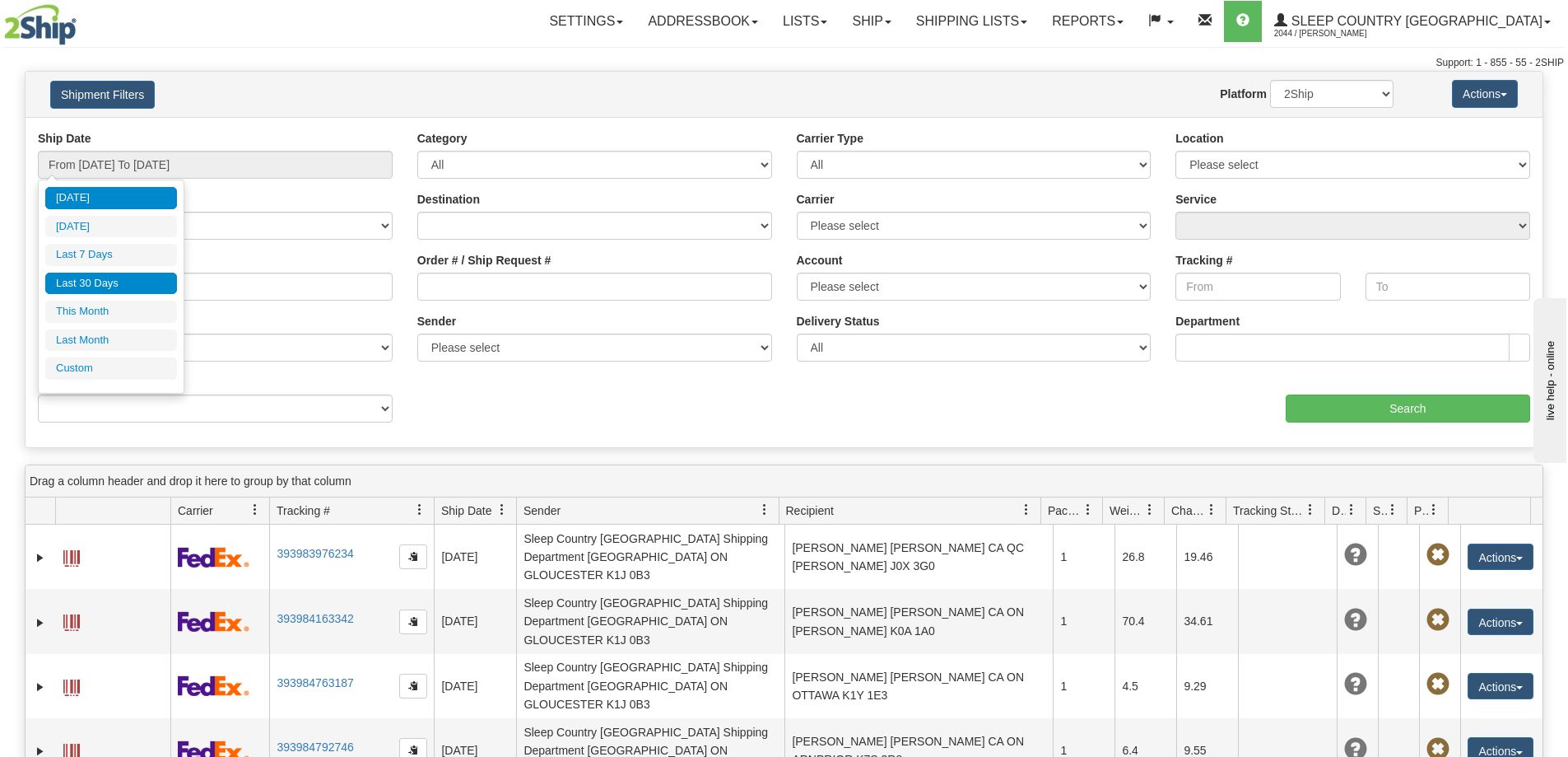
click at [151, 289] on li "Last 30 Days" at bounding box center [111, 283] width 132 height 22
type input "From [DATE] To [DATE]"
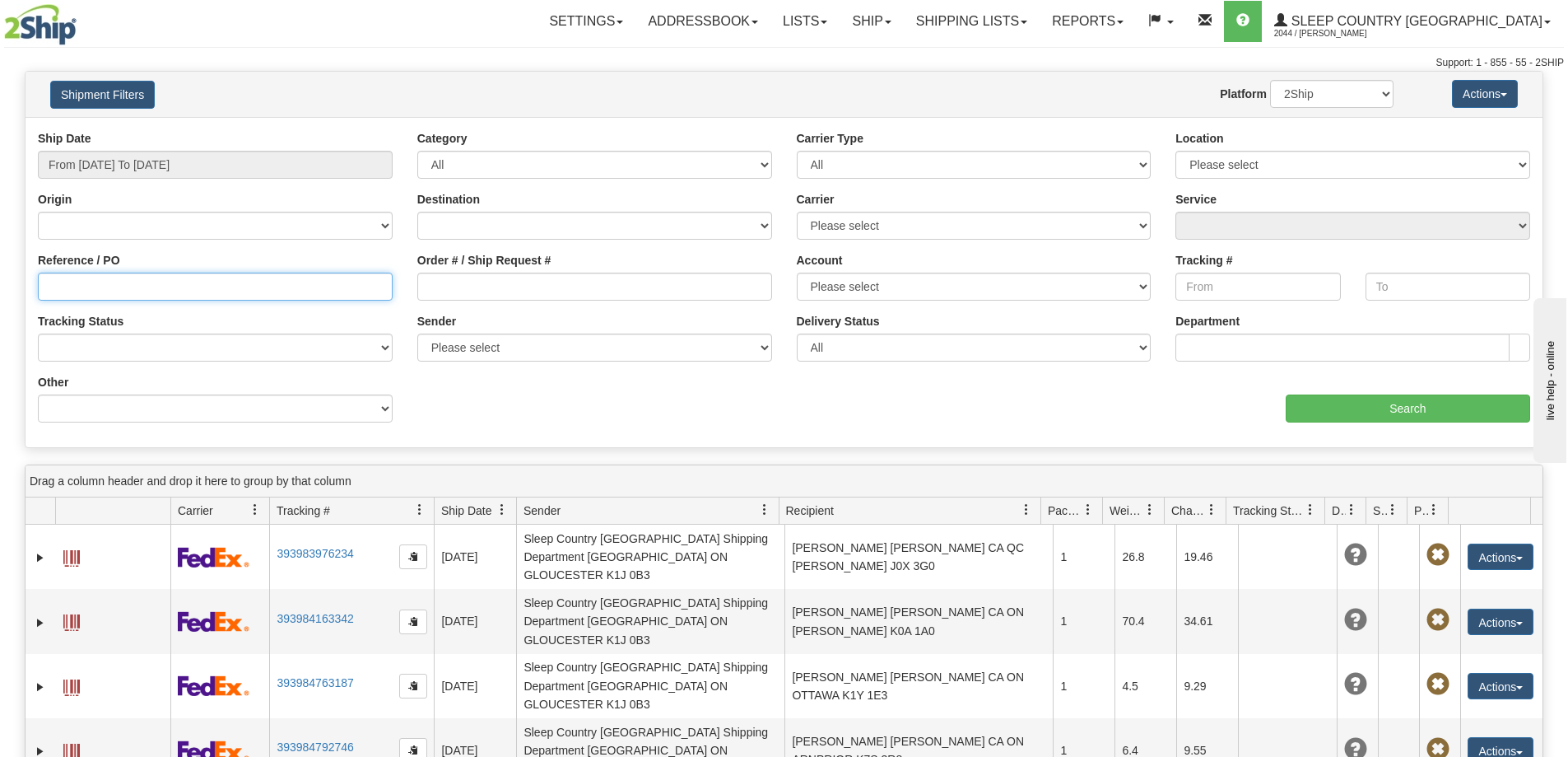
click at [214, 284] on input "Reference / PO" at bounding box center [215, 286] width 355 height 28
paste input "9000I144404"
type input "9000I144404"
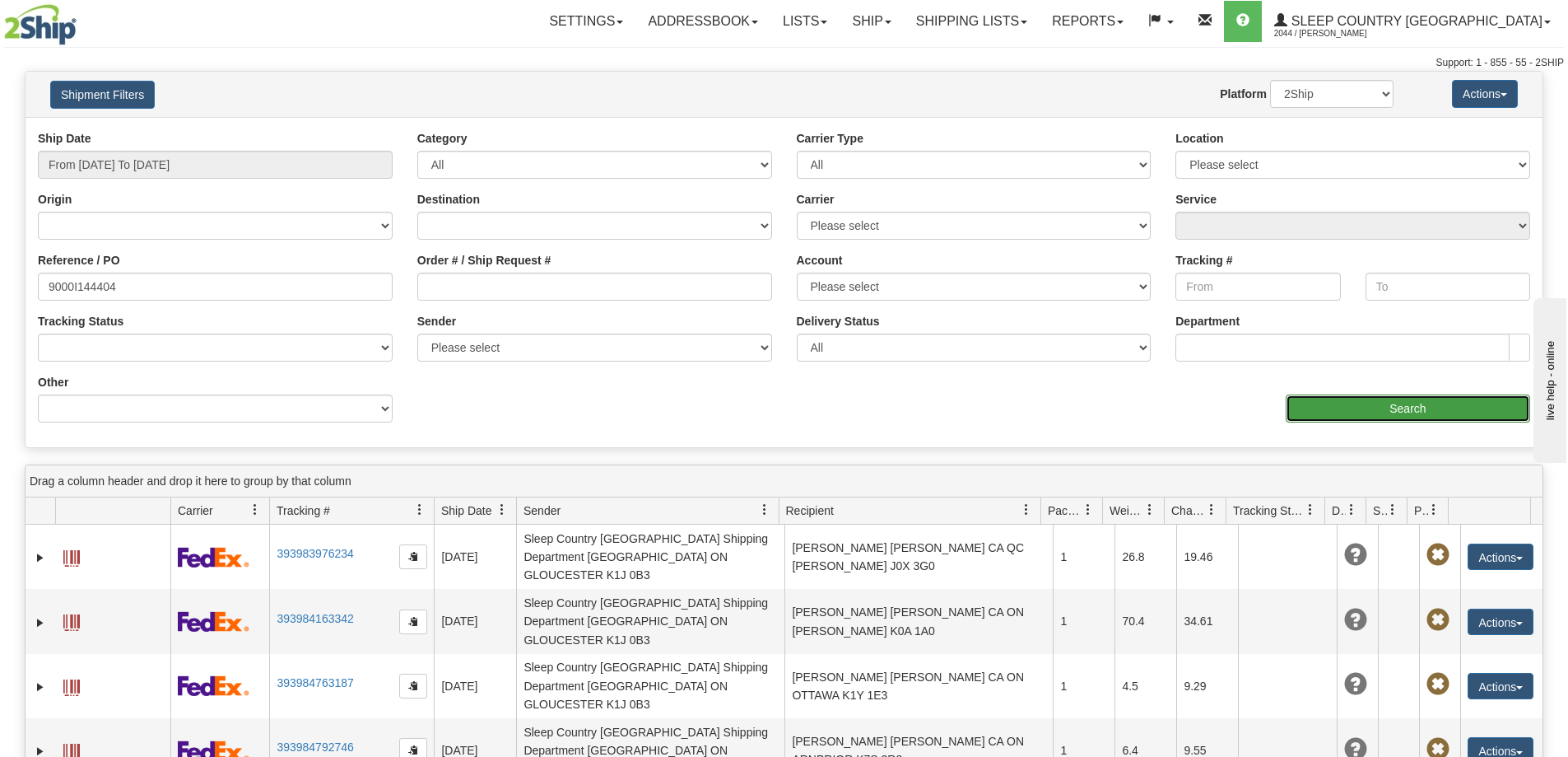
click at [1374, 409] on input "Search" at bounding box center [1408, 408] width 244 height 28
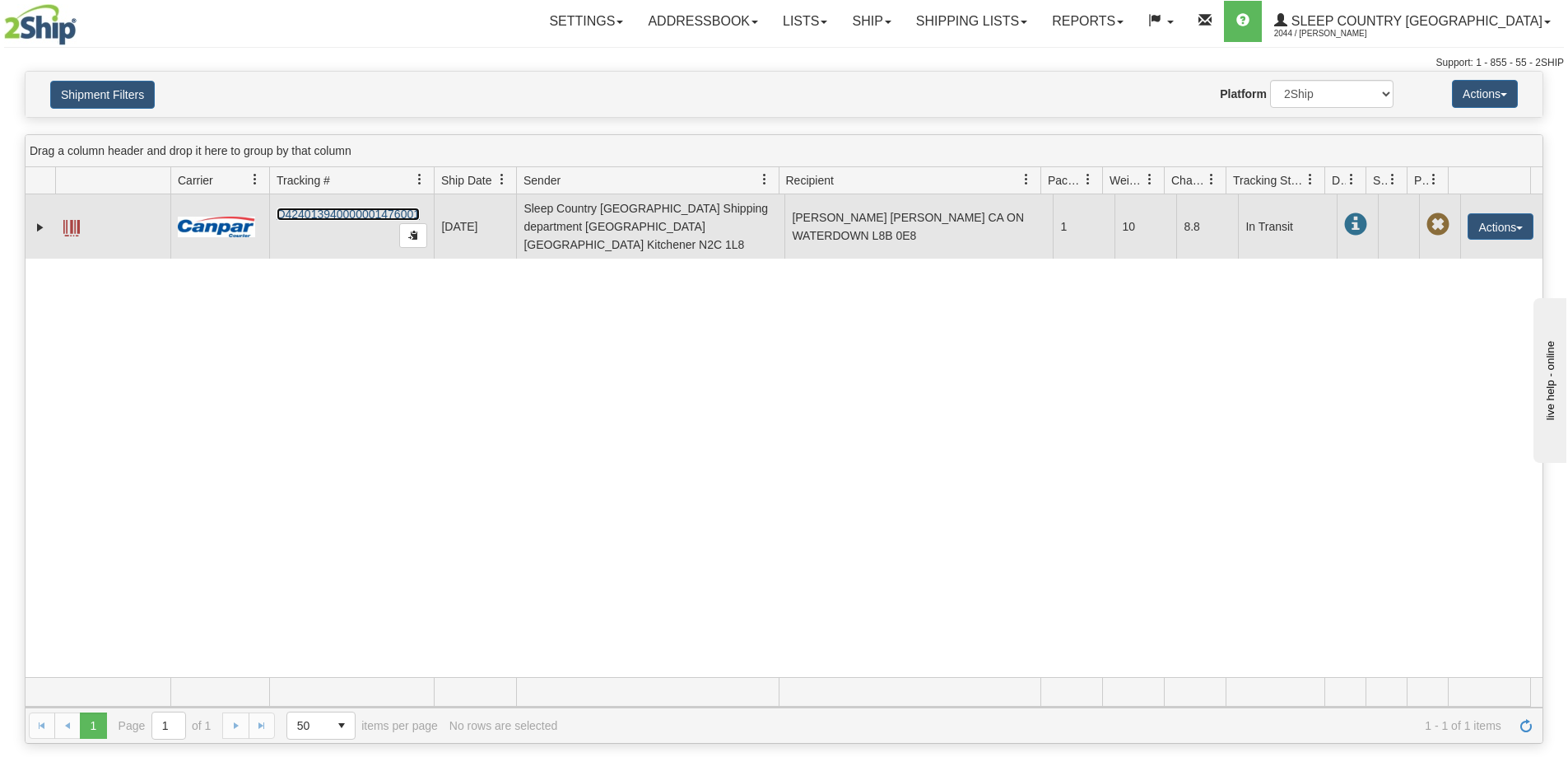
click at [365, 208] on link "D424013940000001476001" at bounding box center [348, 214] width 143 height 13
click at [354, 209] on link "D424013940000001476001" at bounding box center [348, 214] width 143 height 13
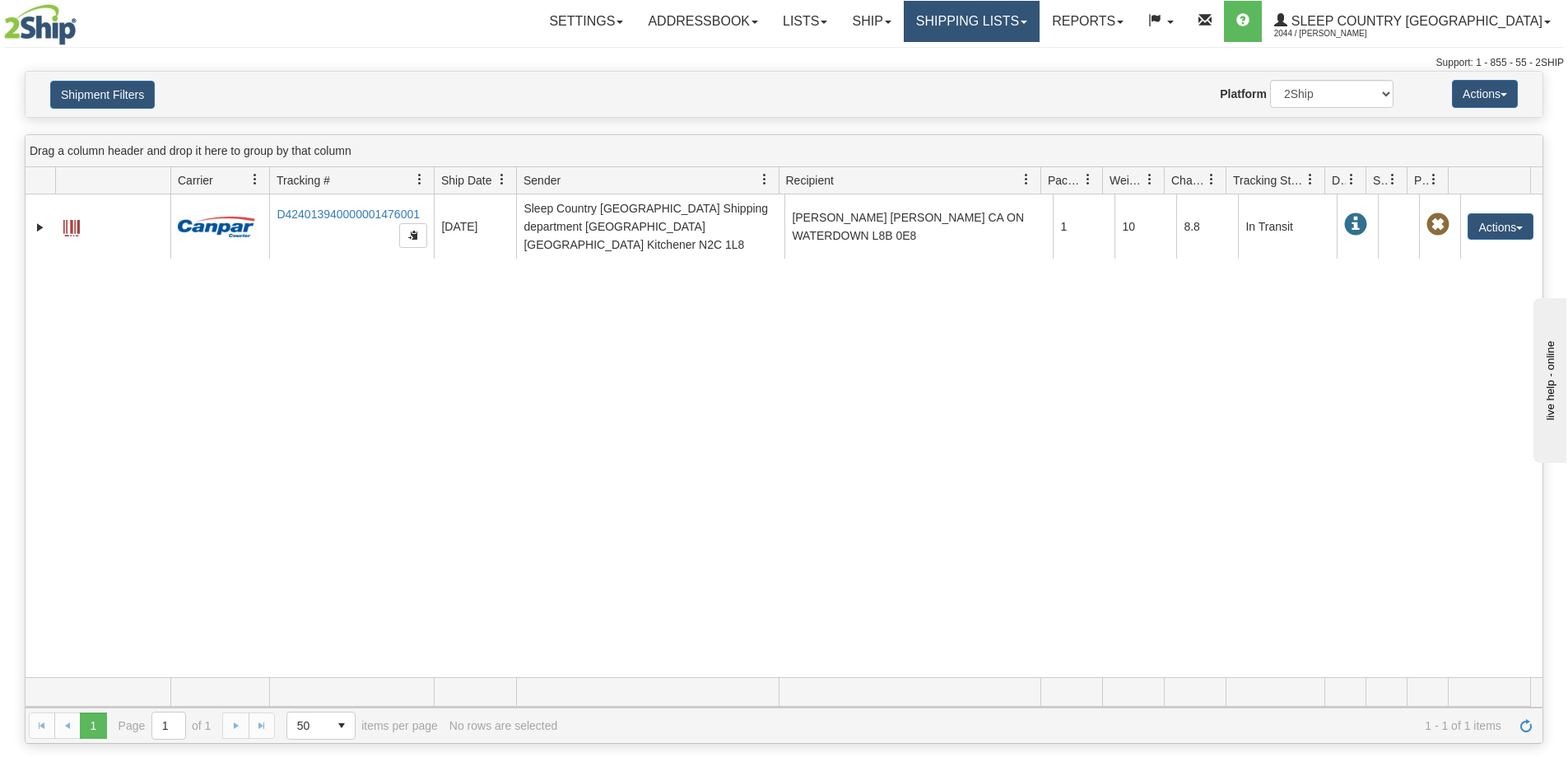
click at [1029, 14] on link "Shipping lists" at bounding box center [971, 22] width 136 height 41
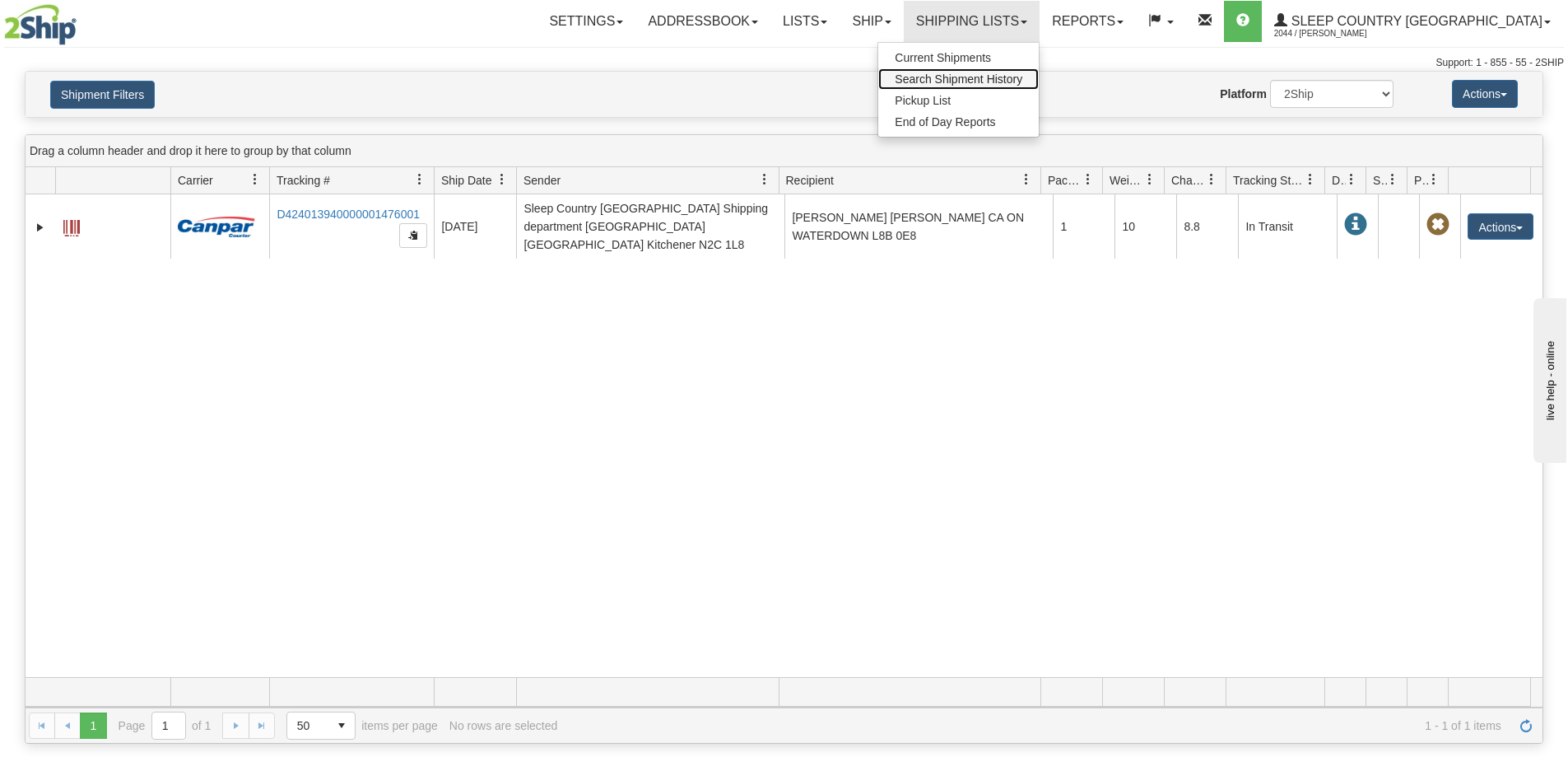
click at [1014, 71] on link "Search Shipment History" at bounding box center [959, 79] width 161 height 22
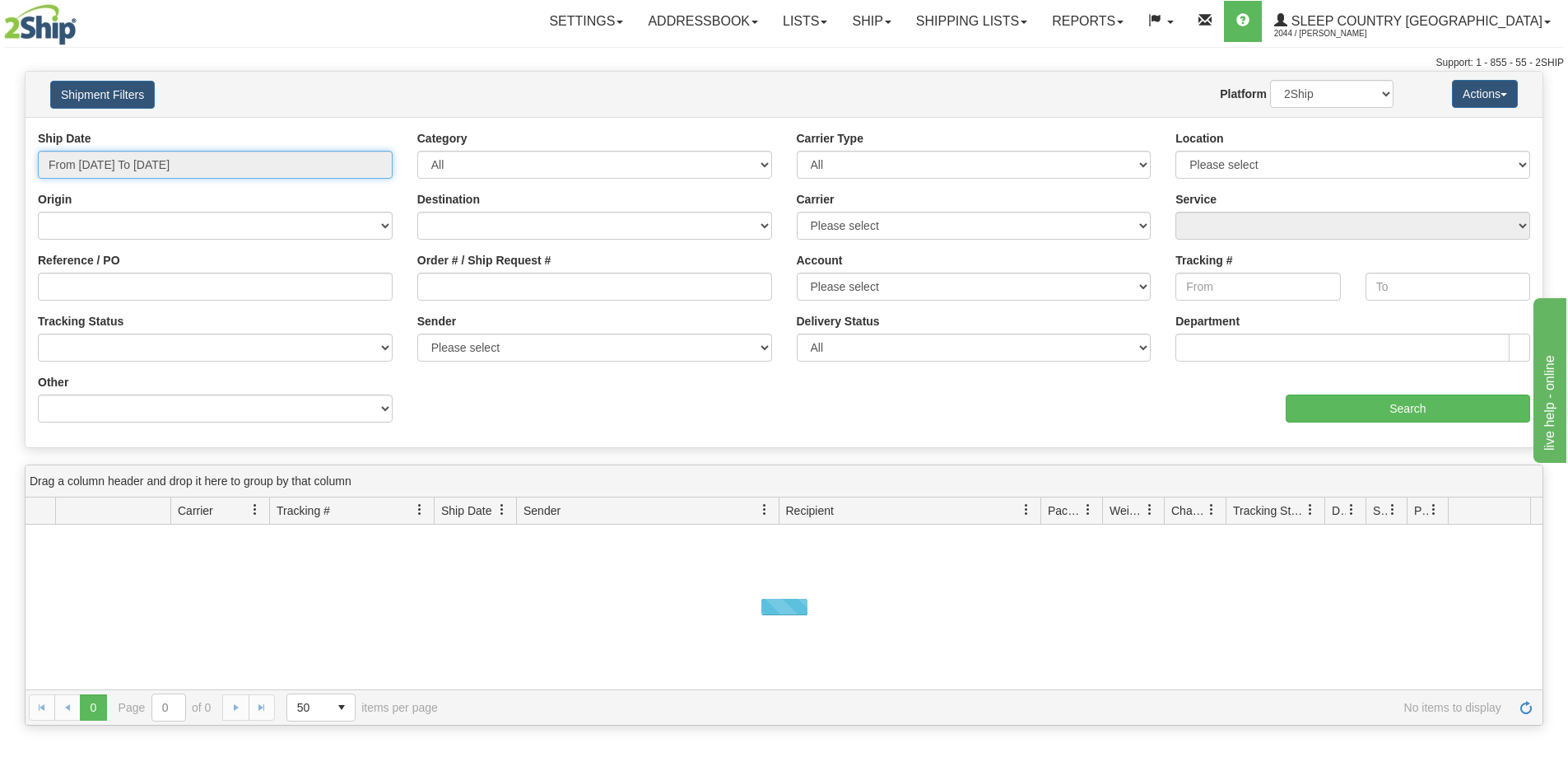
click at [125, 174] on input "From [DATE] To [DATE]" at bounding box center [215, 165] width 355 height 28
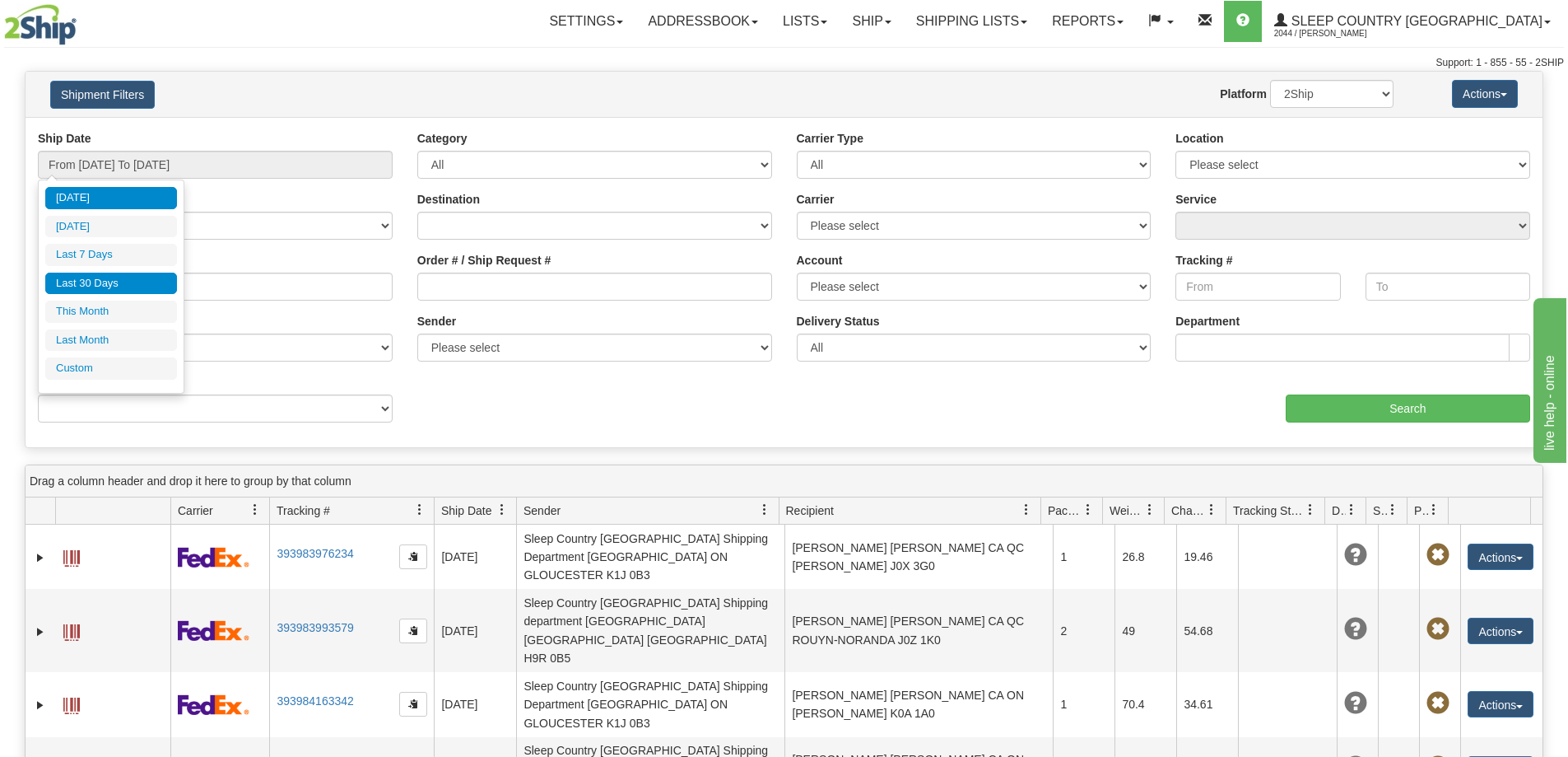
click at [104, 284] on li "Last 30 Days" at bounding box center [111, 283] width 132 height 22
type input "From [DATE] To [DATE]"
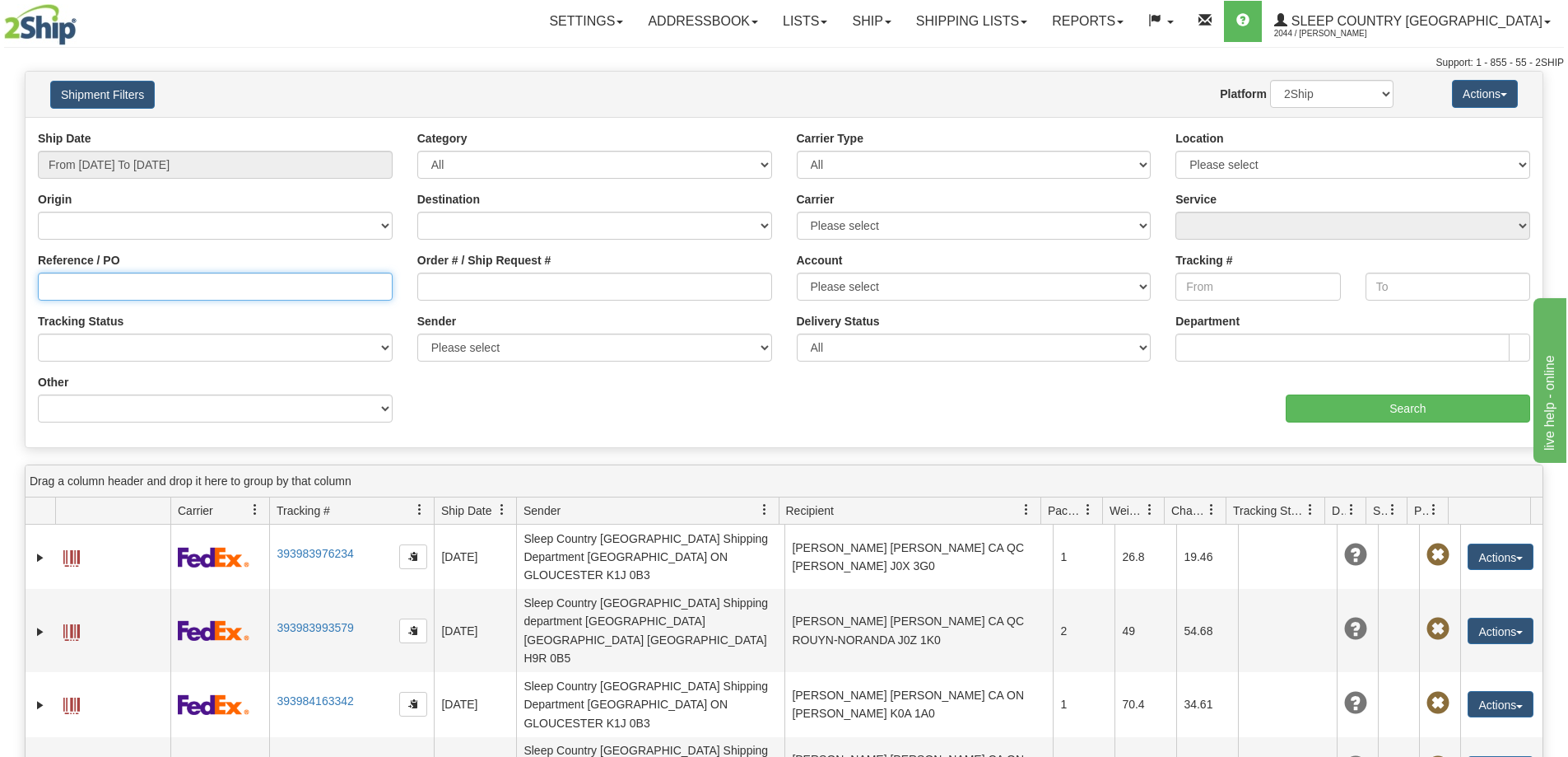
click at [182, 290] on input "Reference / PO" at bounding box center [215, 286] width 355 height 28
paste input "1060434"
type input "1060434"
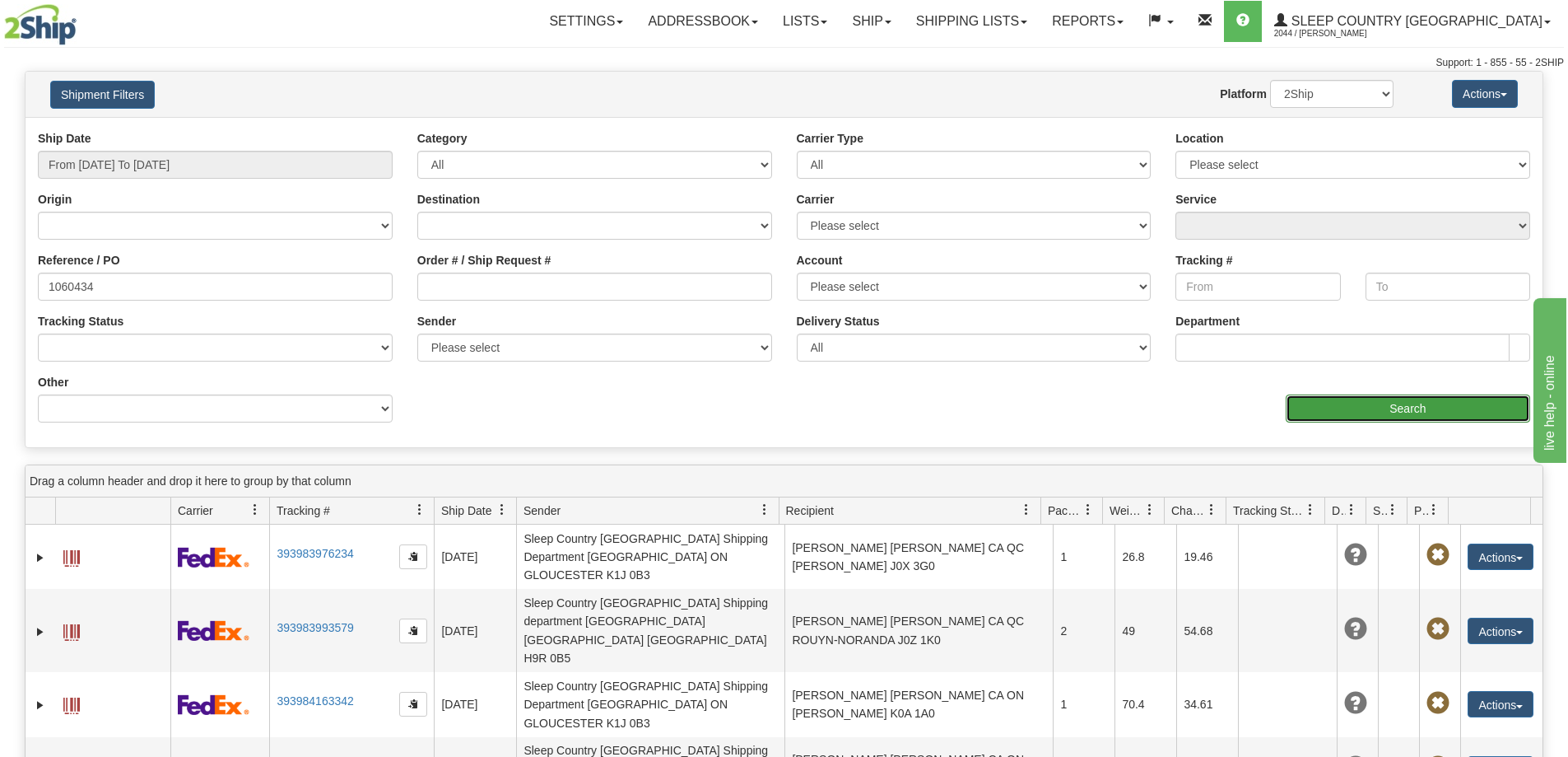
click at [1465, 412] on input "Search" at bounding box center [1408, 408] width 244 height 28
